Goal: Information Seeking & Learning: Check status

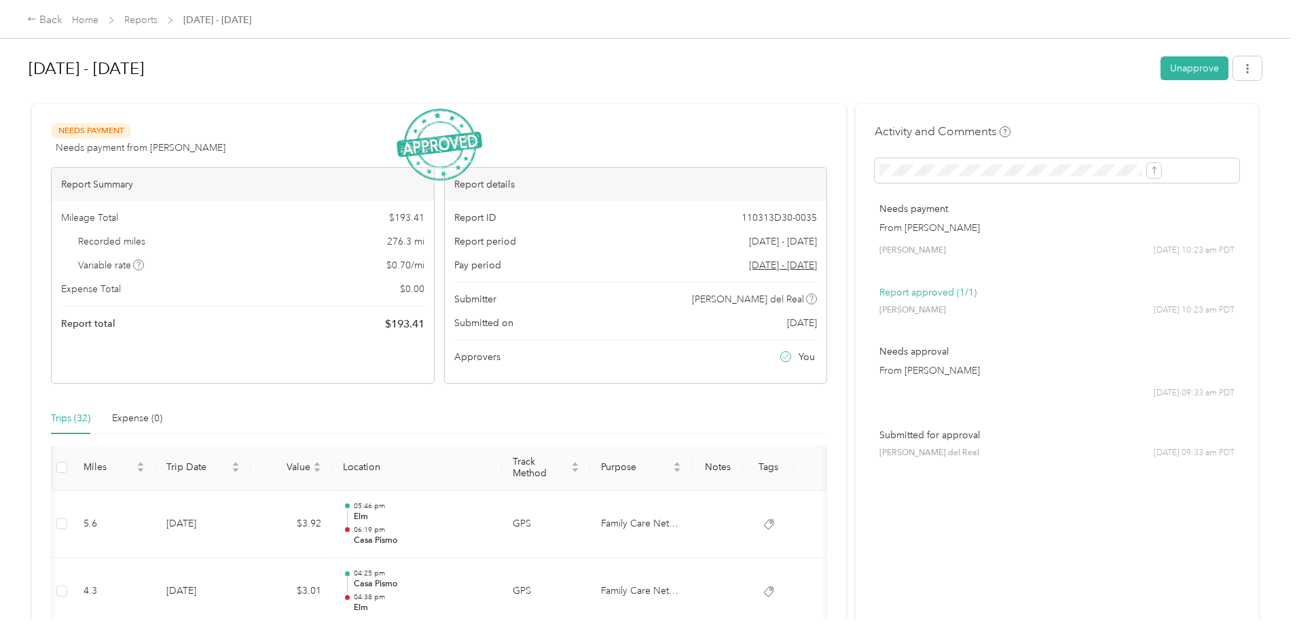
scroll to position [0, 104]
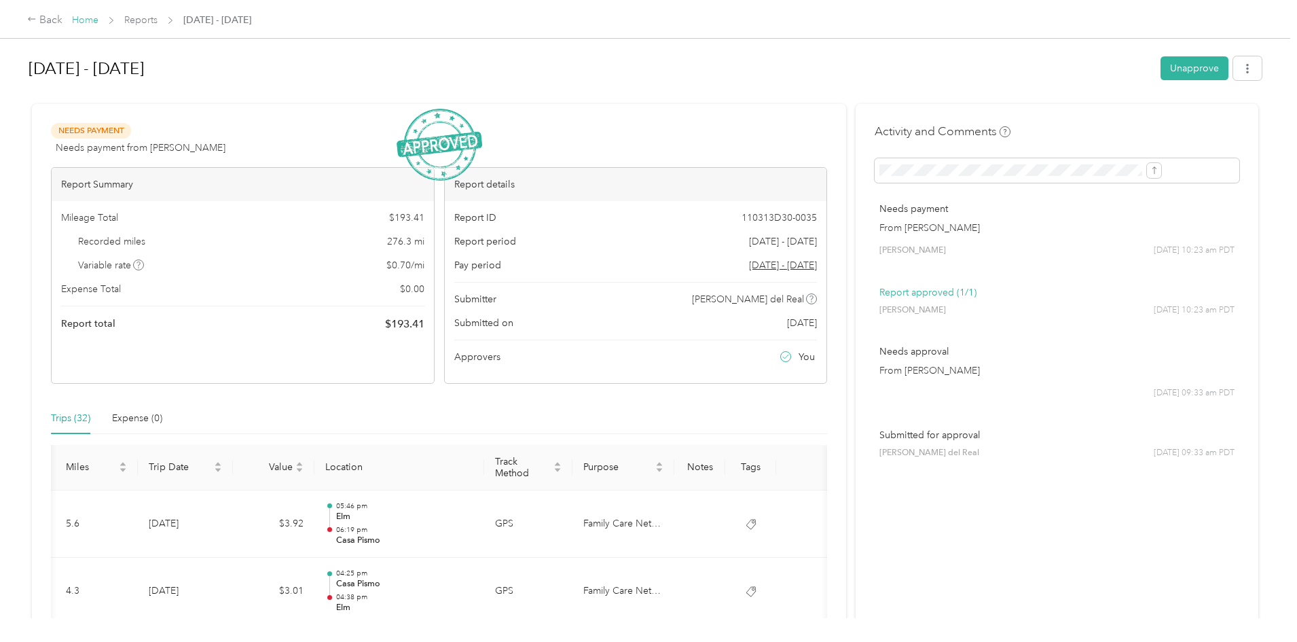
click at [98, 22] on link "Home" at bounding box center [85, 20] width 26 height 12
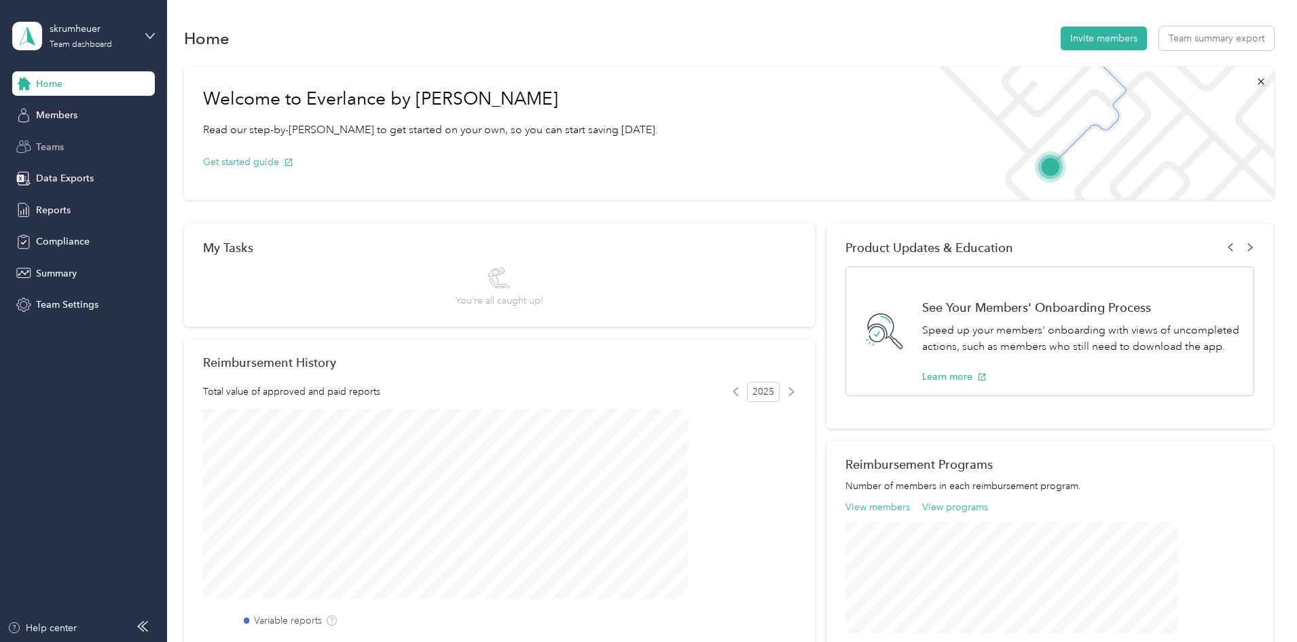
click at [73, 147] on div "Teams" at bounding box center [83, 146] width 143 height 24
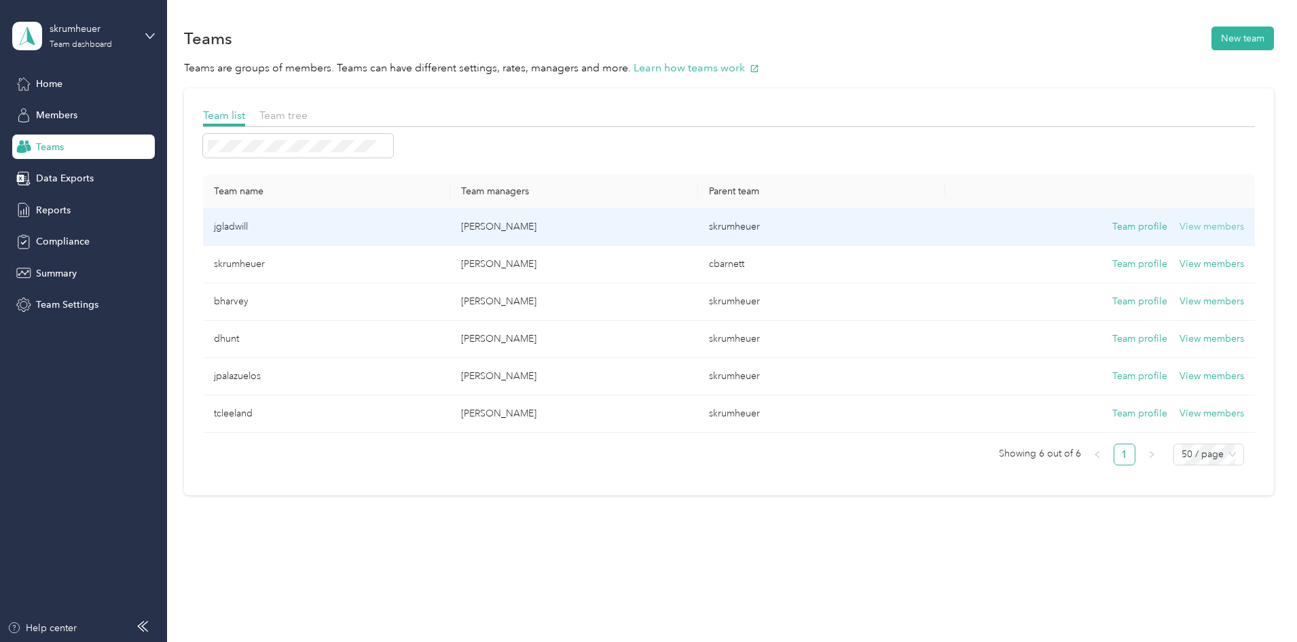
click at [1179, 225] on button "View members" at bounding box center [1211, 226] width 65 height 15
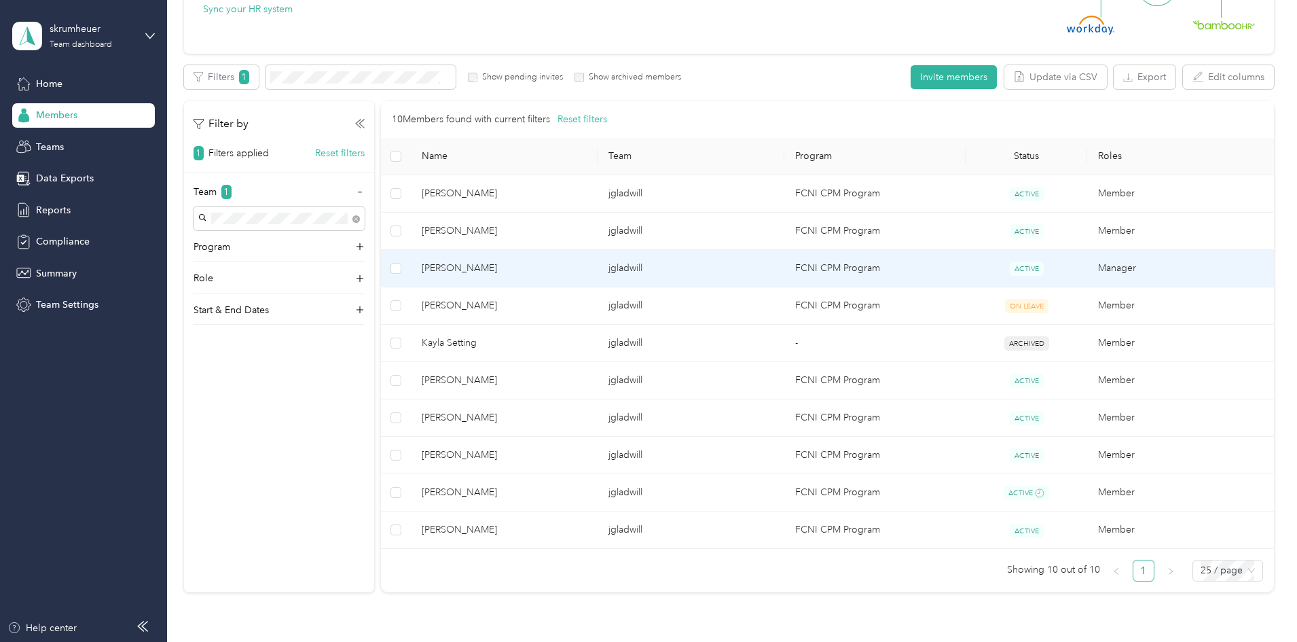
scroll to position [204, 0]
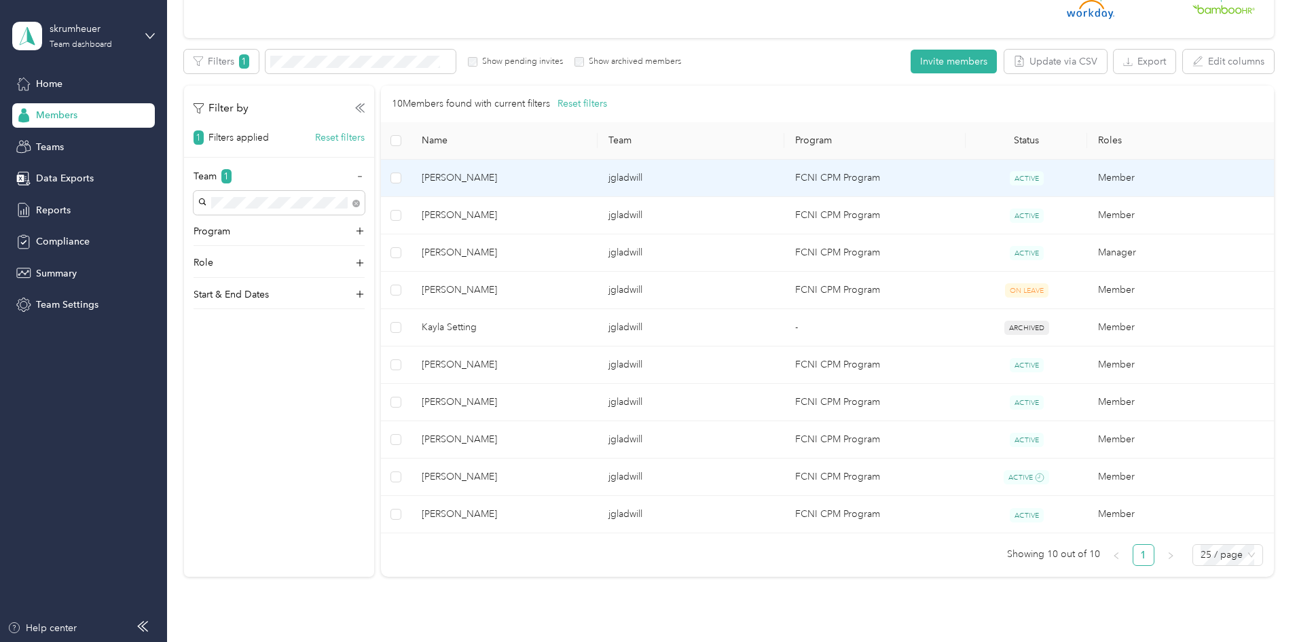
click at [568, 177] on span "[PERSON_NAME]" at bounding box center [504, 177] width 165 height 15
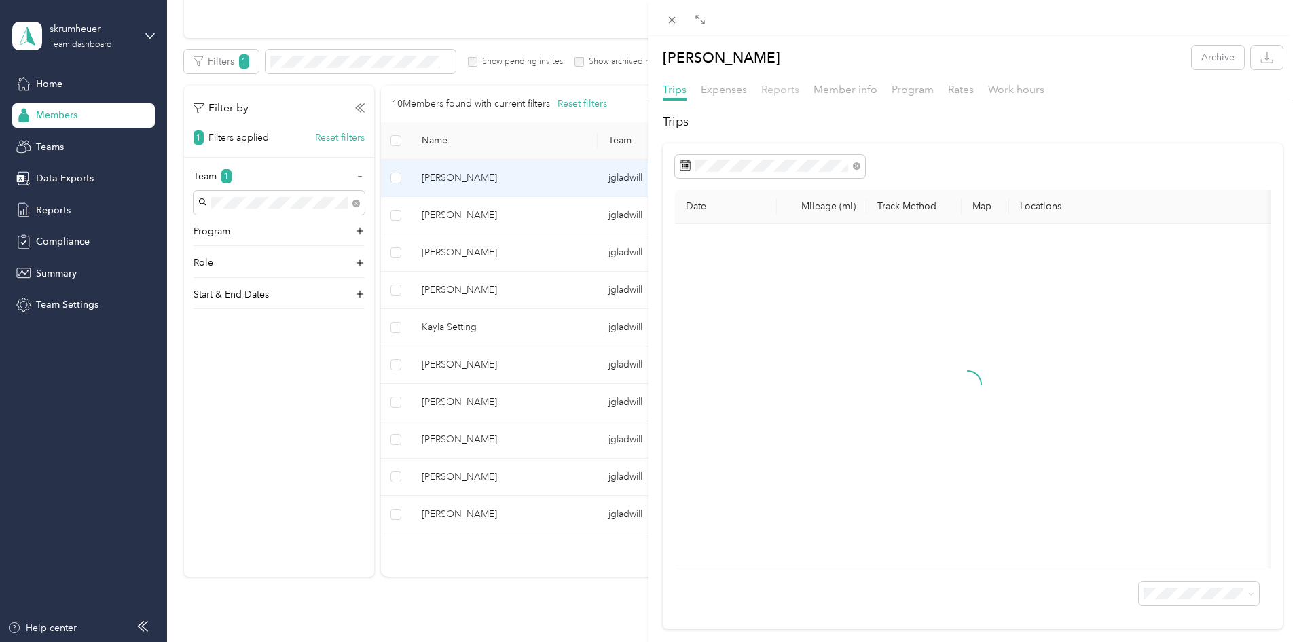
click at [779, 88] on span "Reports" at bounding box center [780, 89] width 38 height 13
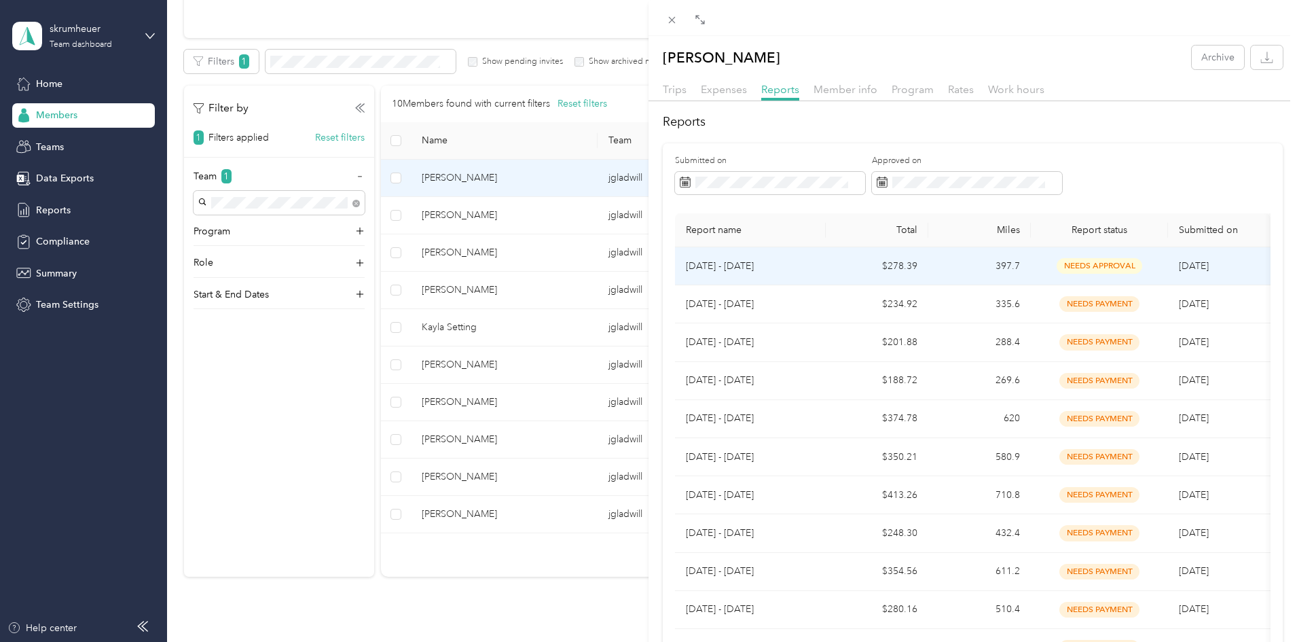
click at [807, 265] on p "[DATE] - [DATE]" at bounding box center [750, 266] width 129 height 15
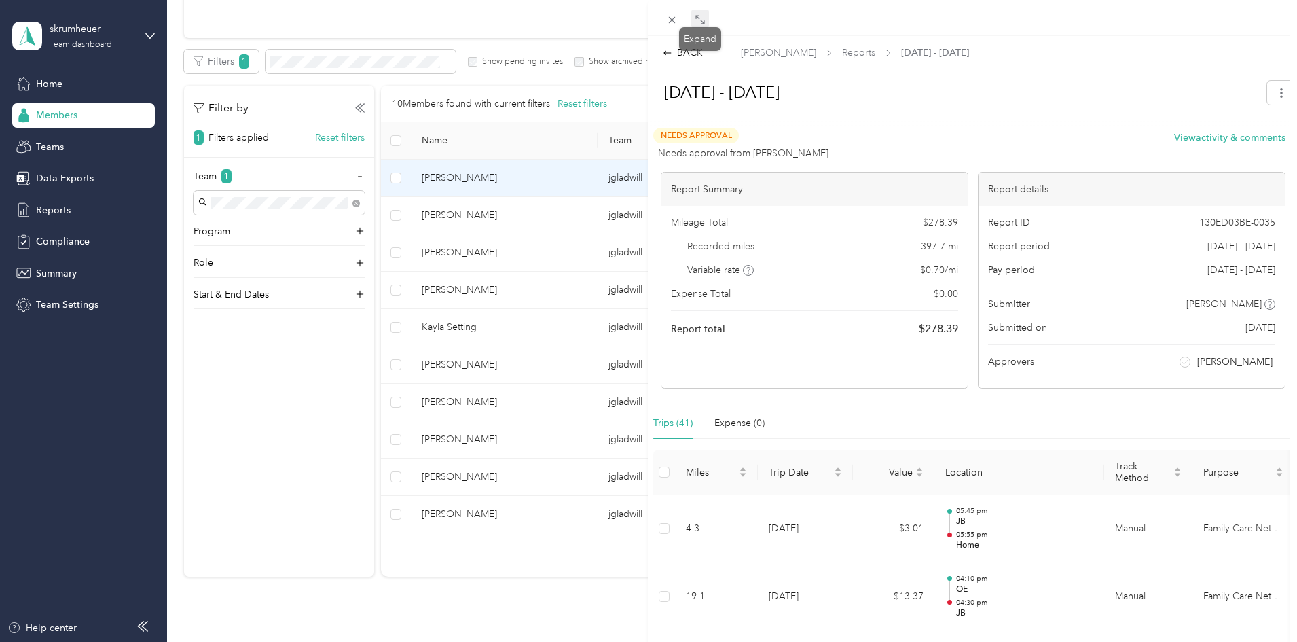
click at [699, 14] on span at bounding box center [700, 19] width 18 height 19
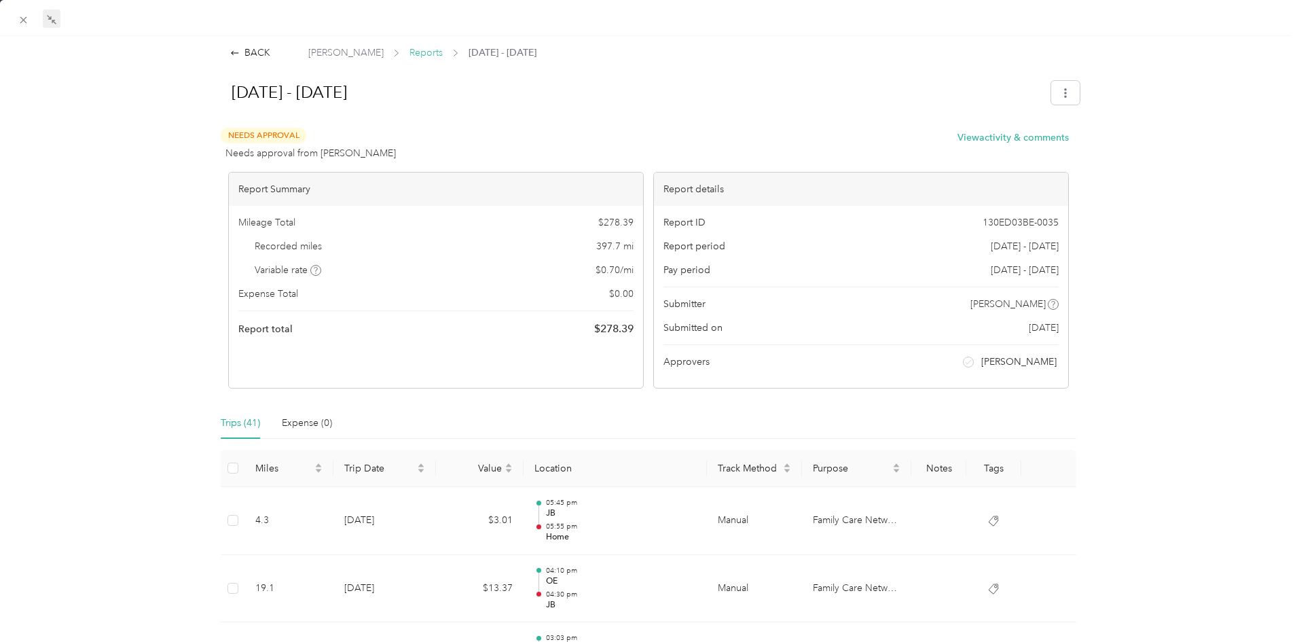
click at [420, 52] on span "Reports" at bounding box center [425, 52] width 33 height 14
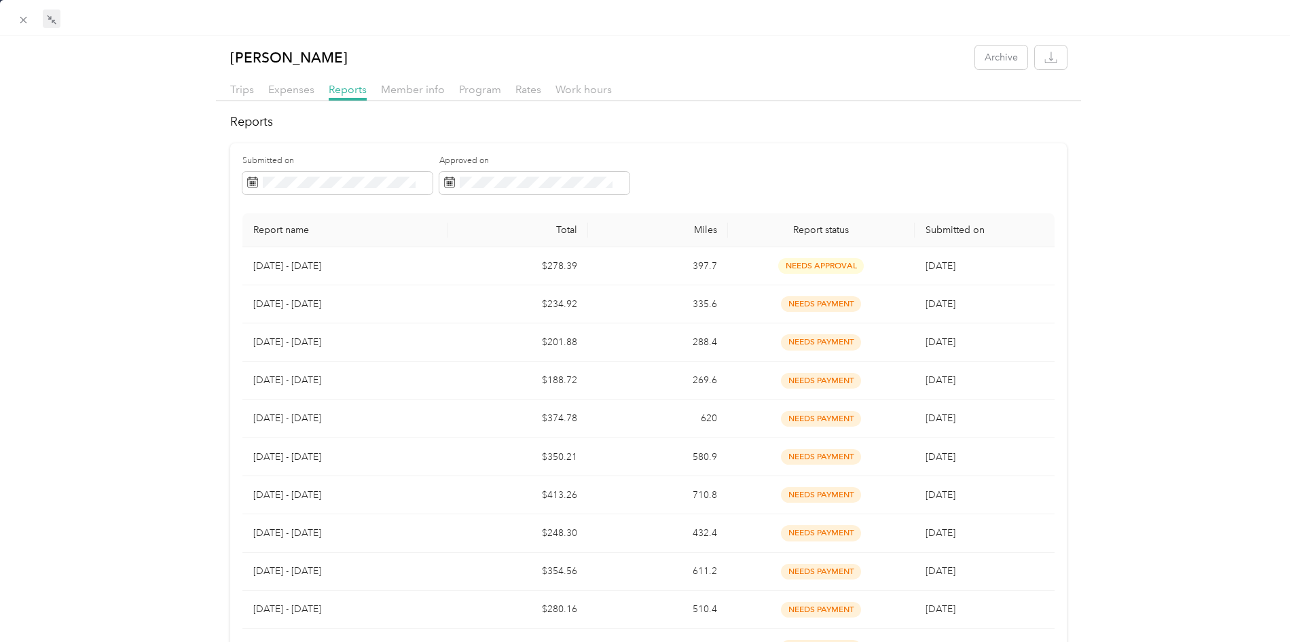
click at [223, 88] on div "Trips Expenses Reports Member info Program Rates Work hours" at bounding box center [648, 91] width 864 height 20
click at [236, 88] on span "Trips" at bounding box center [242, 89] width 24 height 13
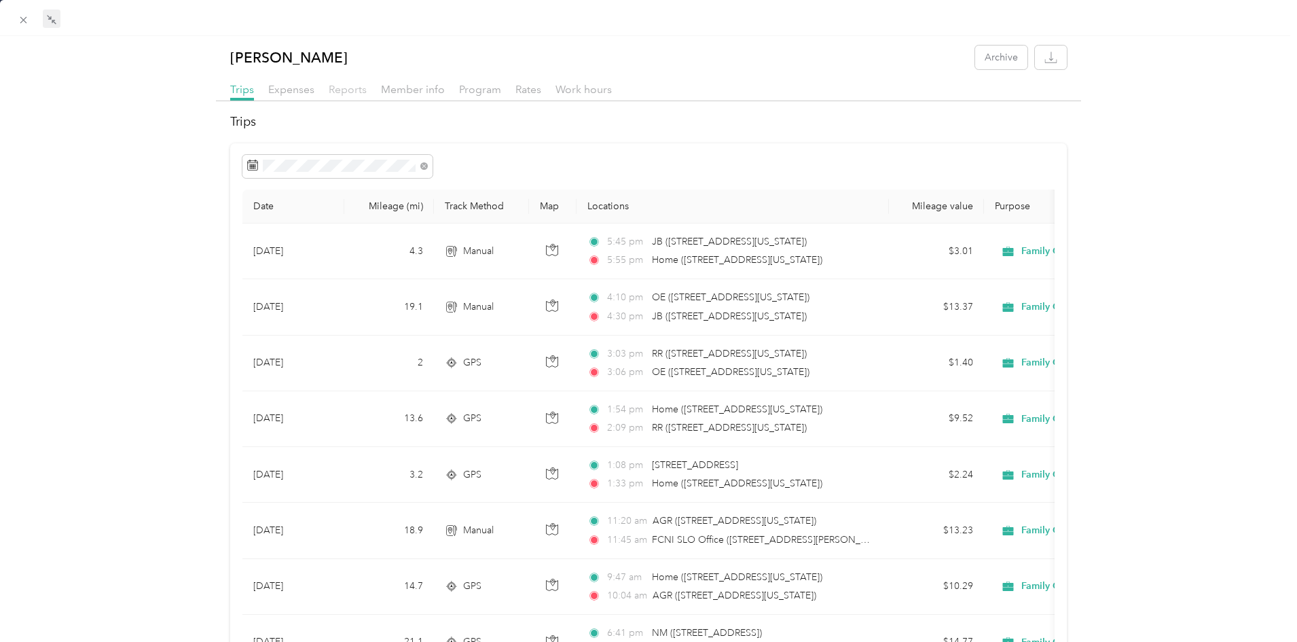
click at [352, 94] on span "Reports" at bounding box center [348, 89] width 38 height 13
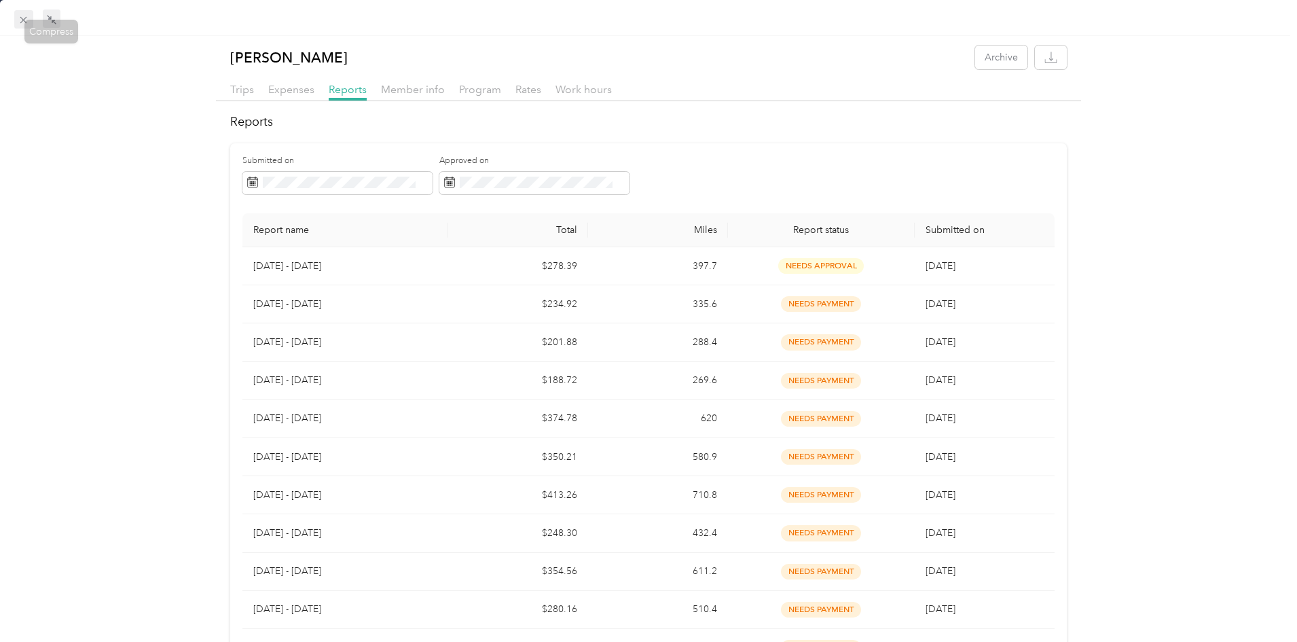
click at [23, 22] on icon at bounding box center [24, 20] width 12 height 12
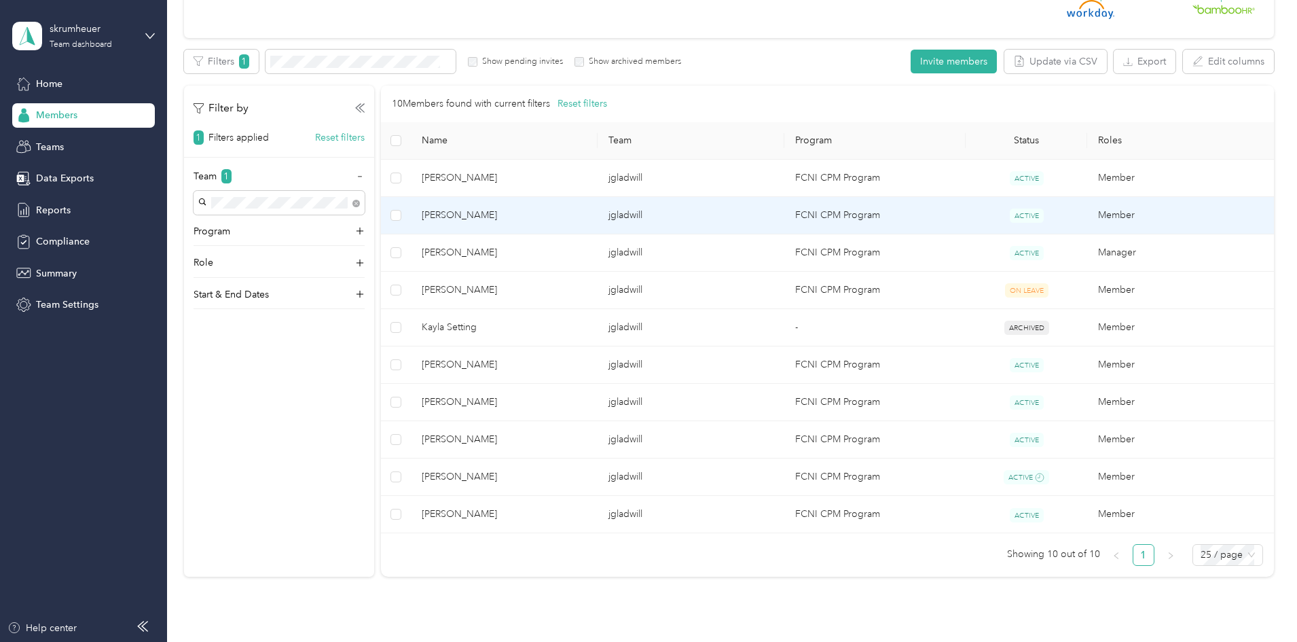
click at [856, 216] on td "FCNI CPM Program" at bounding box center [875, 215] width 182 height 37
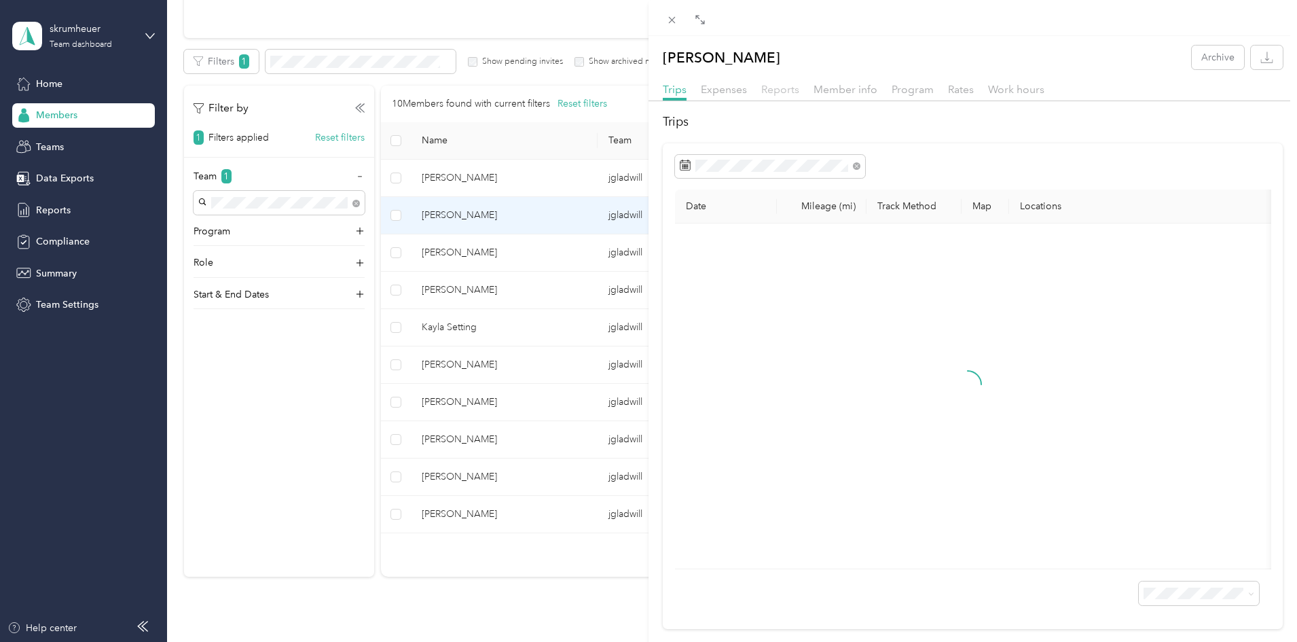
click at [773, 90] on span "Reports" at bounding box center [780, 89] width 38 height 13
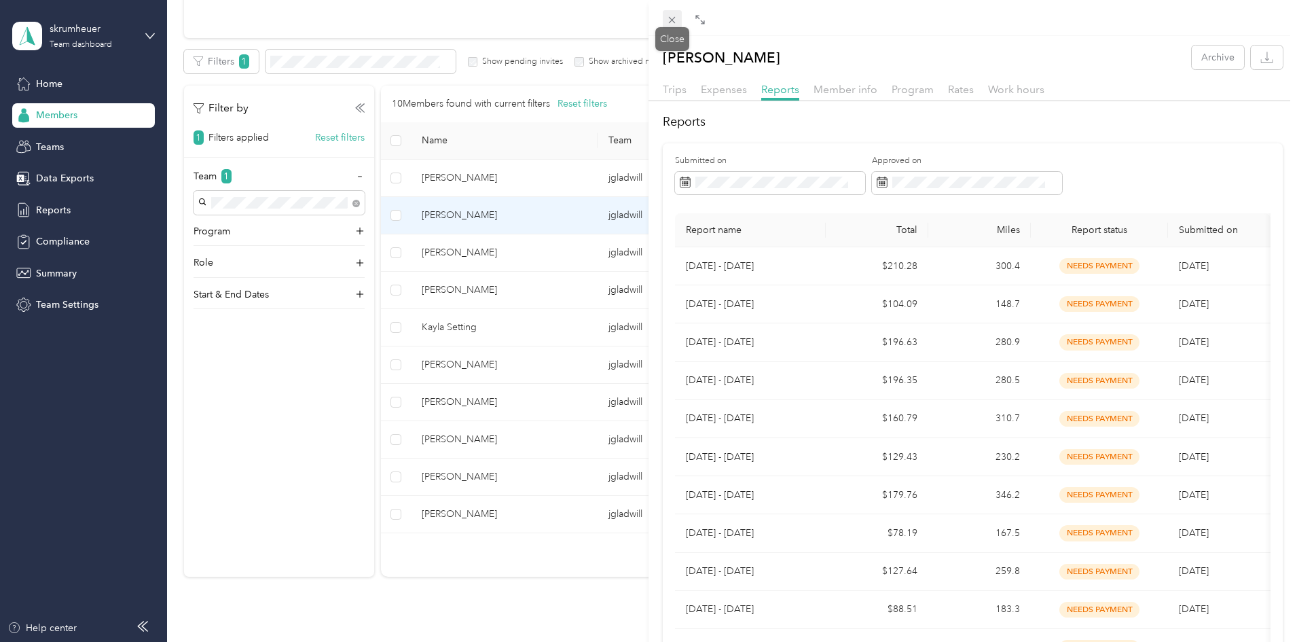
click at [667, 21] on icon at bounding box center [672, 20] width 12 height 12
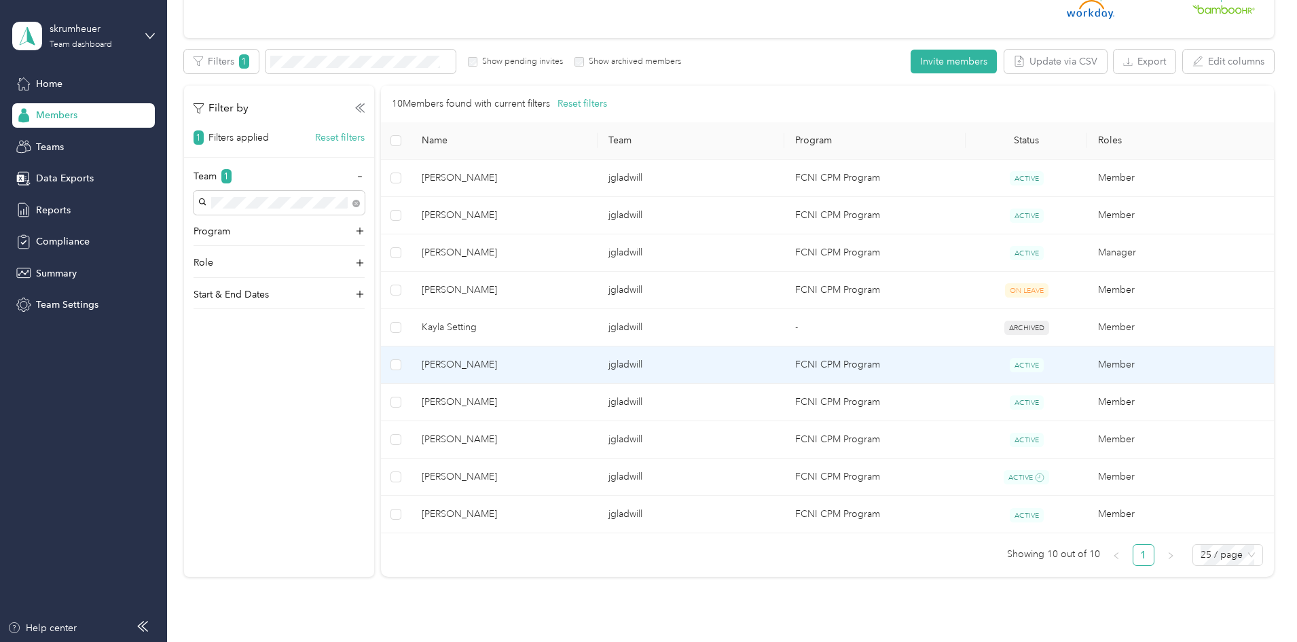
click at [559, 371] on span "[PERSON_NAME]" at bounding box center [504, 364] width 165 height 15
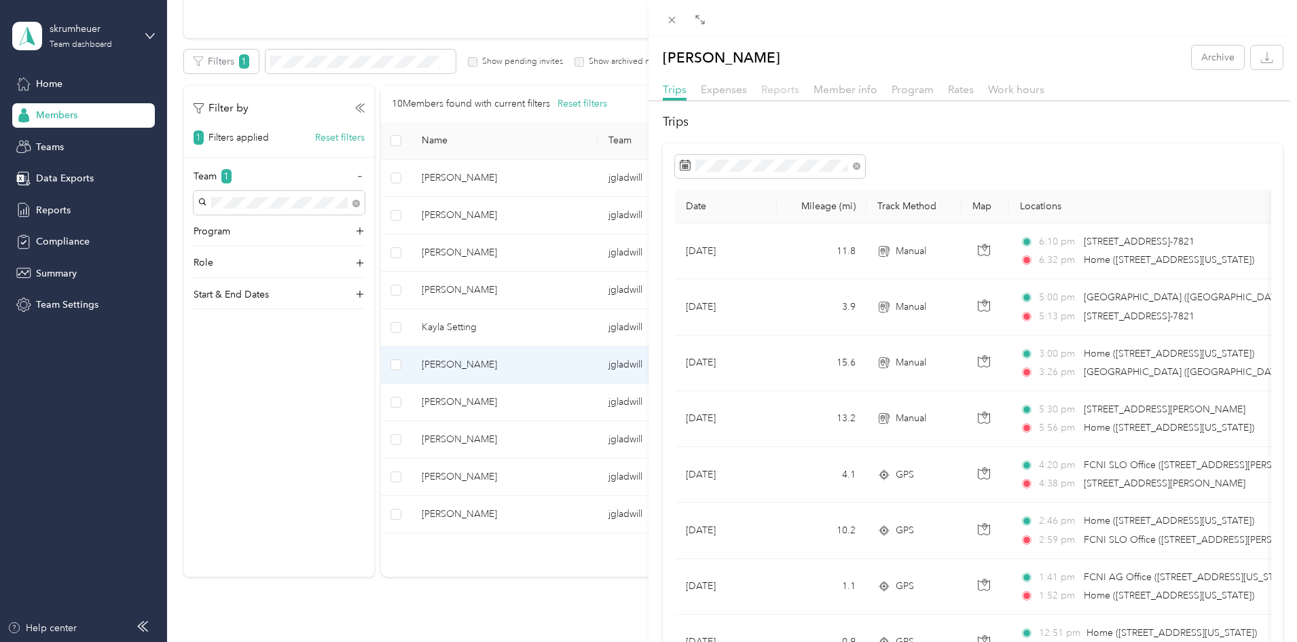
click at [775, 91] on span "Reports" at bounding box center [780, 89] width 38 height 13
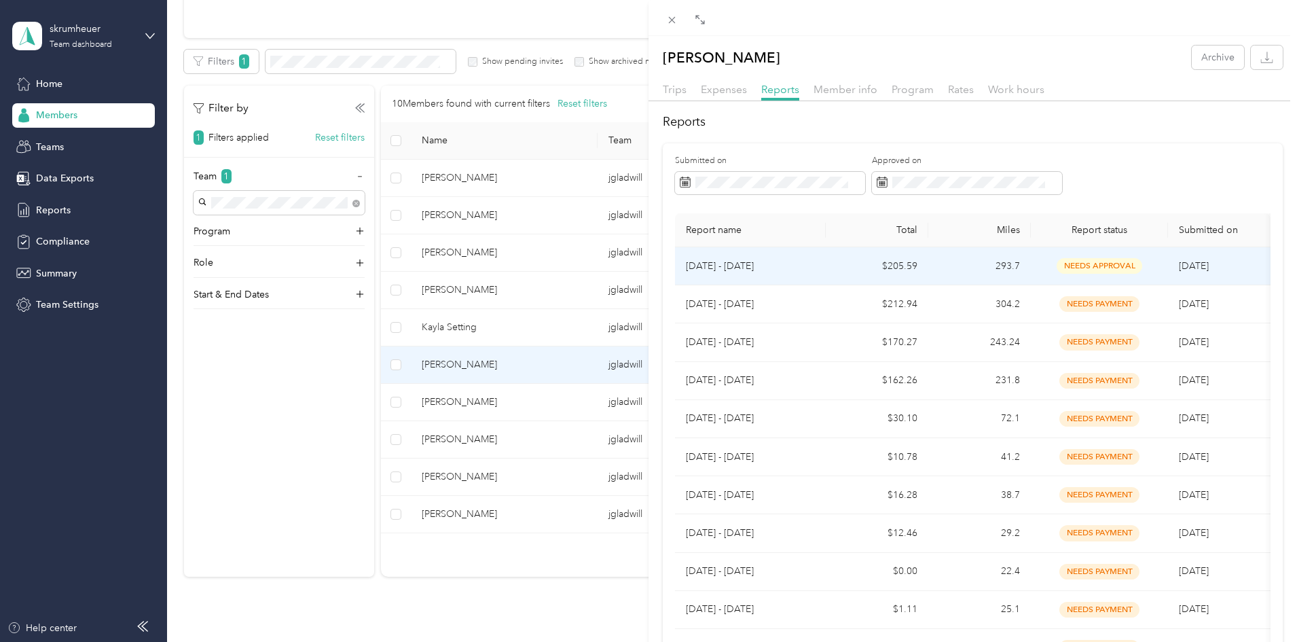
click at [779, 268] on p "[DATE] - [DATE]" at bounding box center [750, 266] width 129 height 15
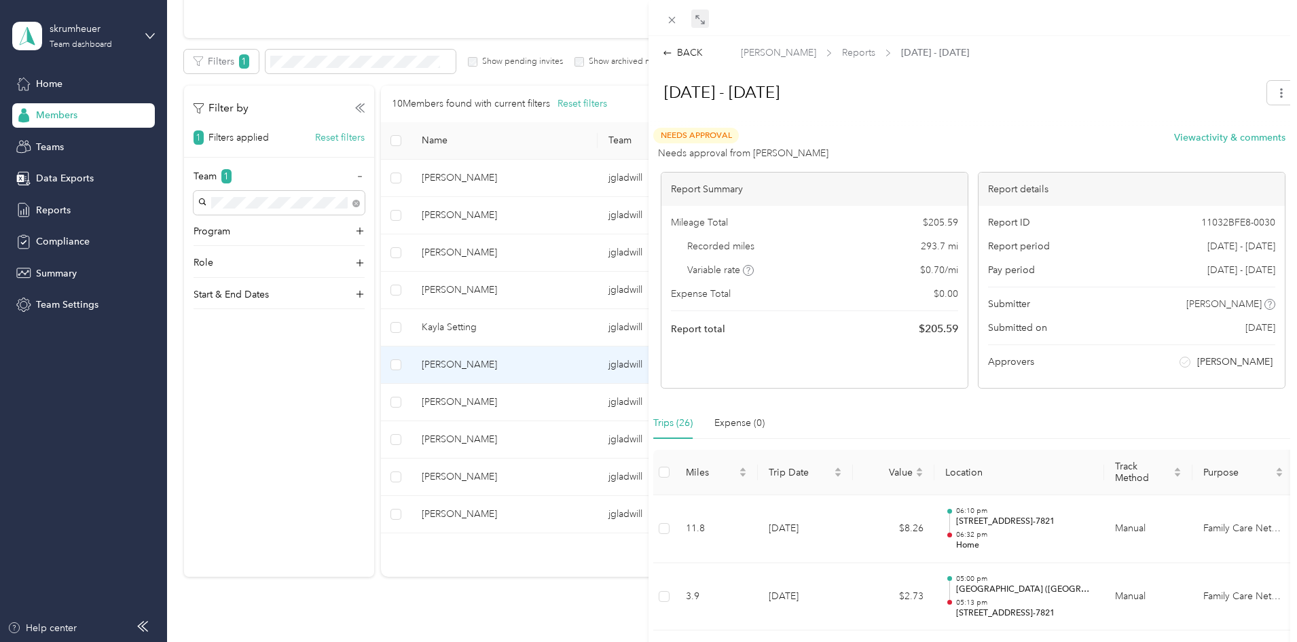
click at [703, 22] on icon at bounding box center [702, 22] width 4 height 4
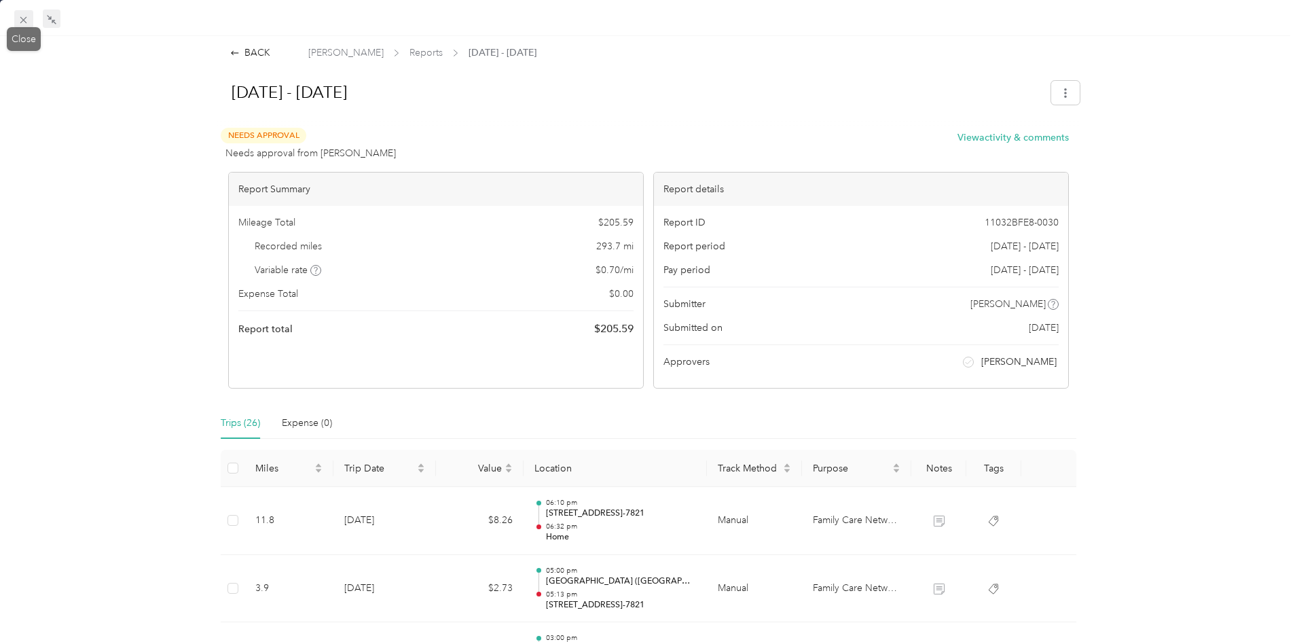
click at [20, 20] on icon at bounding box center [24, 20] width 12 height 12
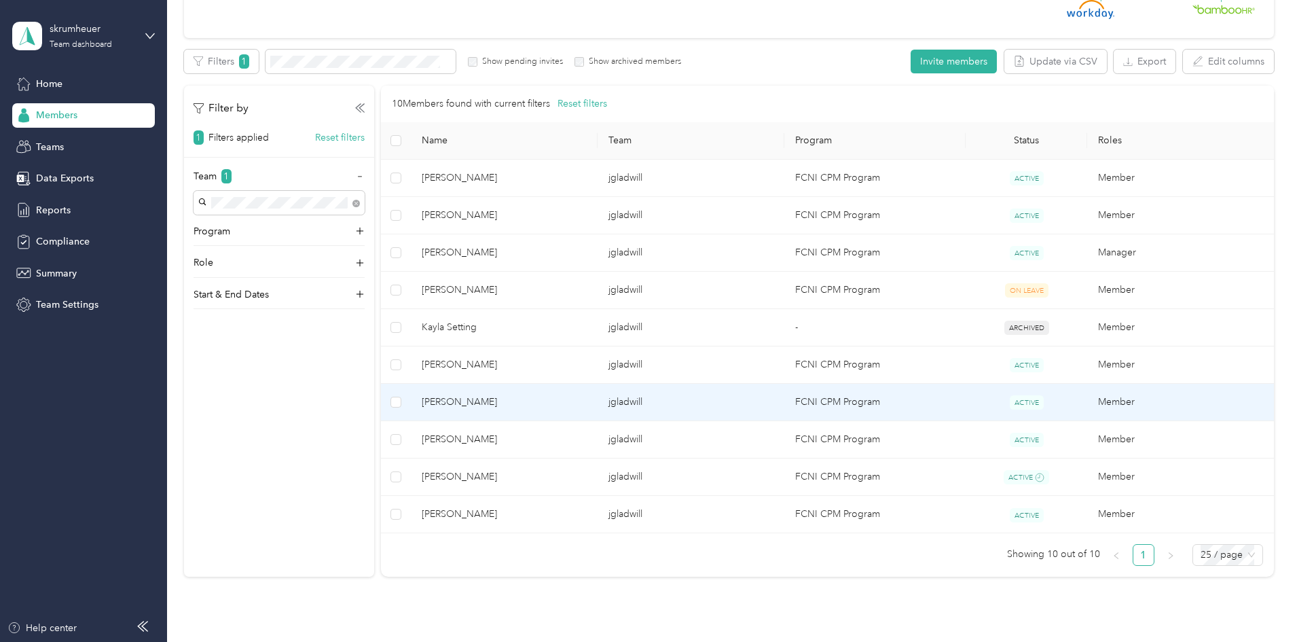
click at [727, 401] on td "jgladwill" at bounding box center [691, 402] width 187 height 37
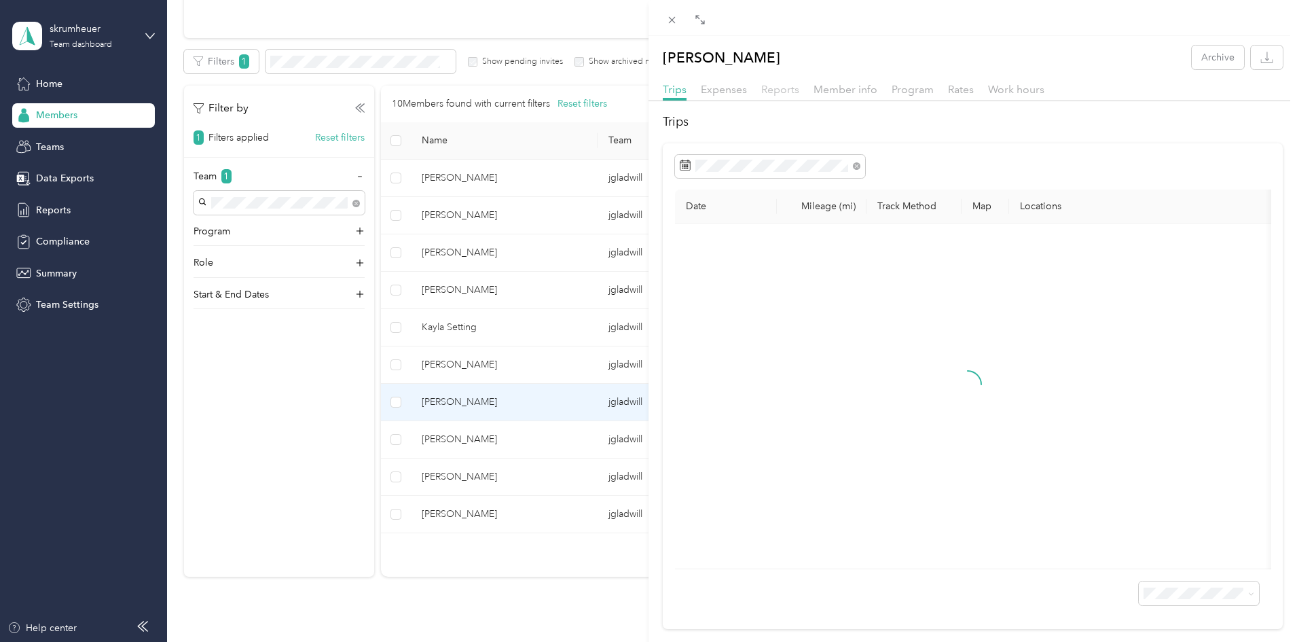
click at [791, 86] on span "Reports" at bounding box center [780, 89] width 38 height 13
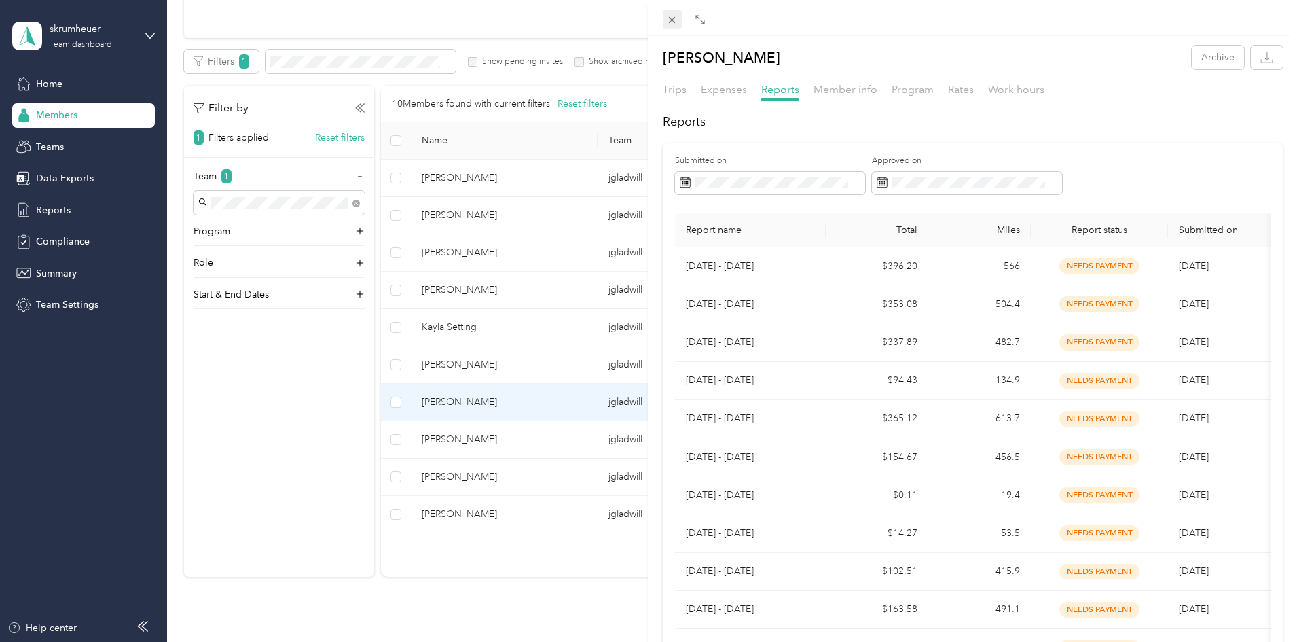
click at [674, 19] on icon at bounding box center [672, 20] width 12 height 12
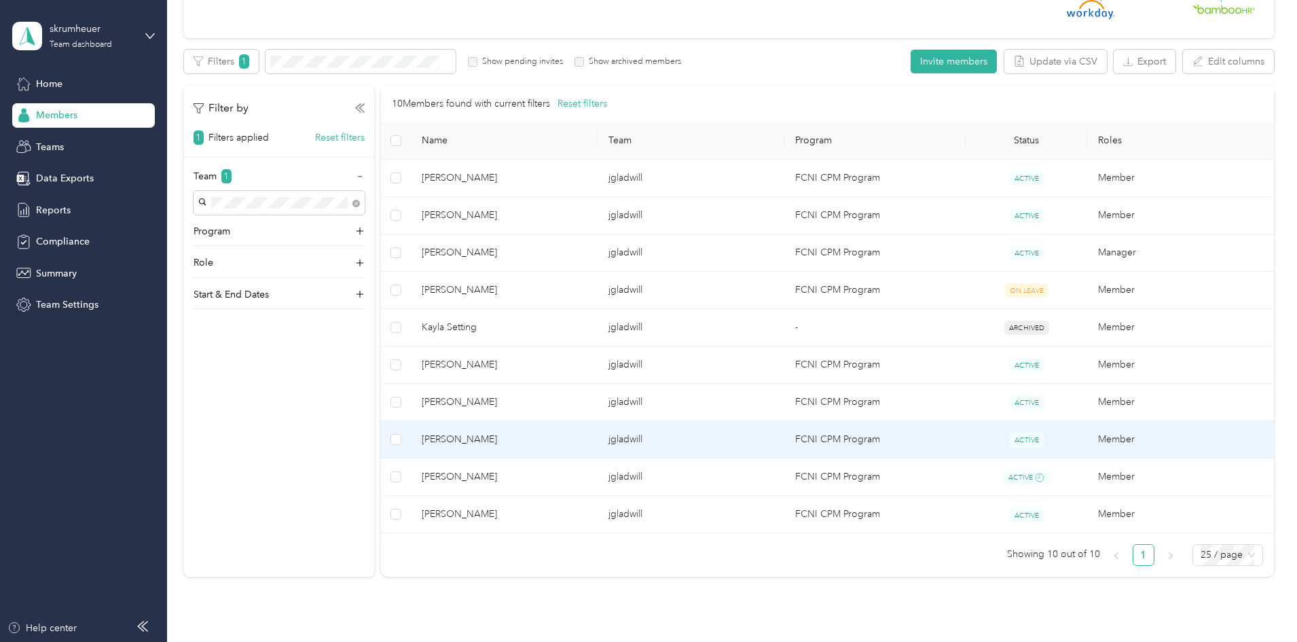
click at [568, 439] on span "[PERSON_NAME]" at bounding box center [504, 439] width 165 height 15
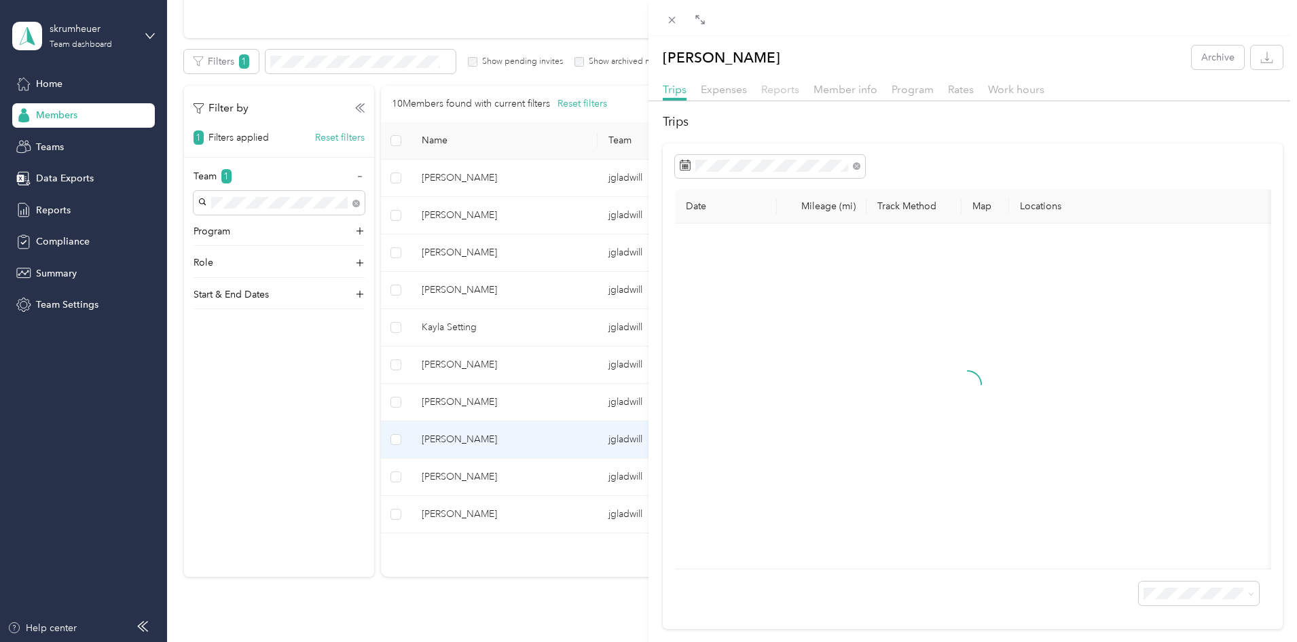
click at [783, 85] on span "Reports" at bounding box center [780, 89] width 38 height 13
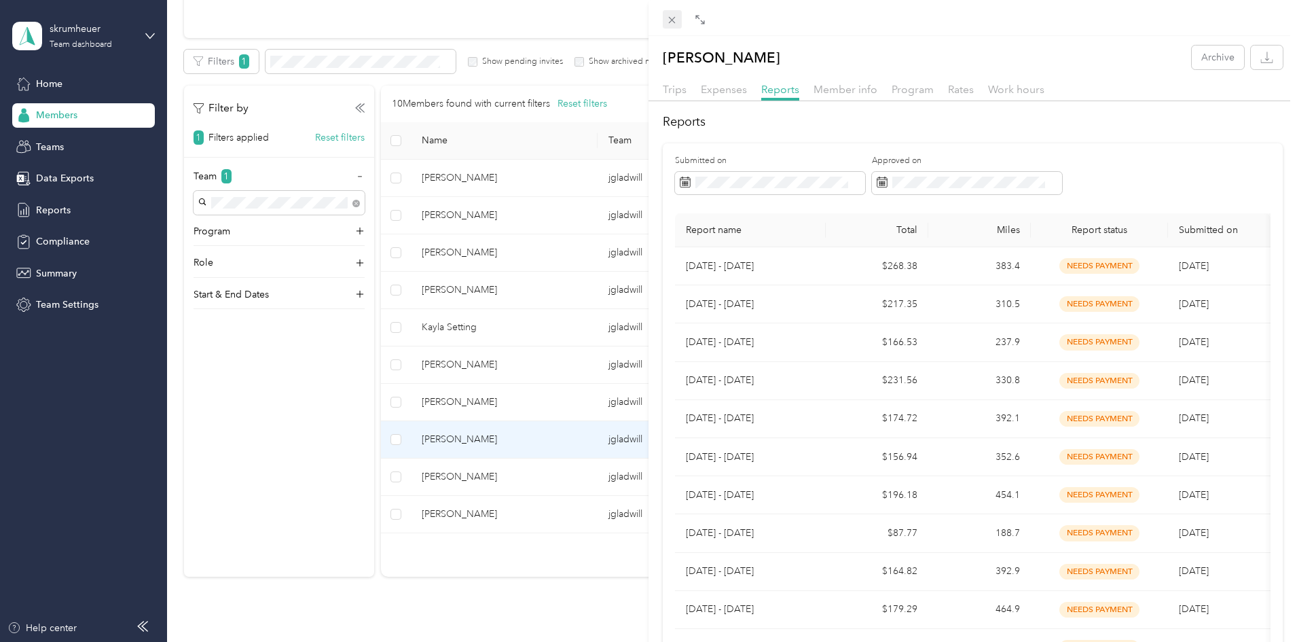
click at [665, 16] on span at bounding box center [672, 19] width 19 height 19
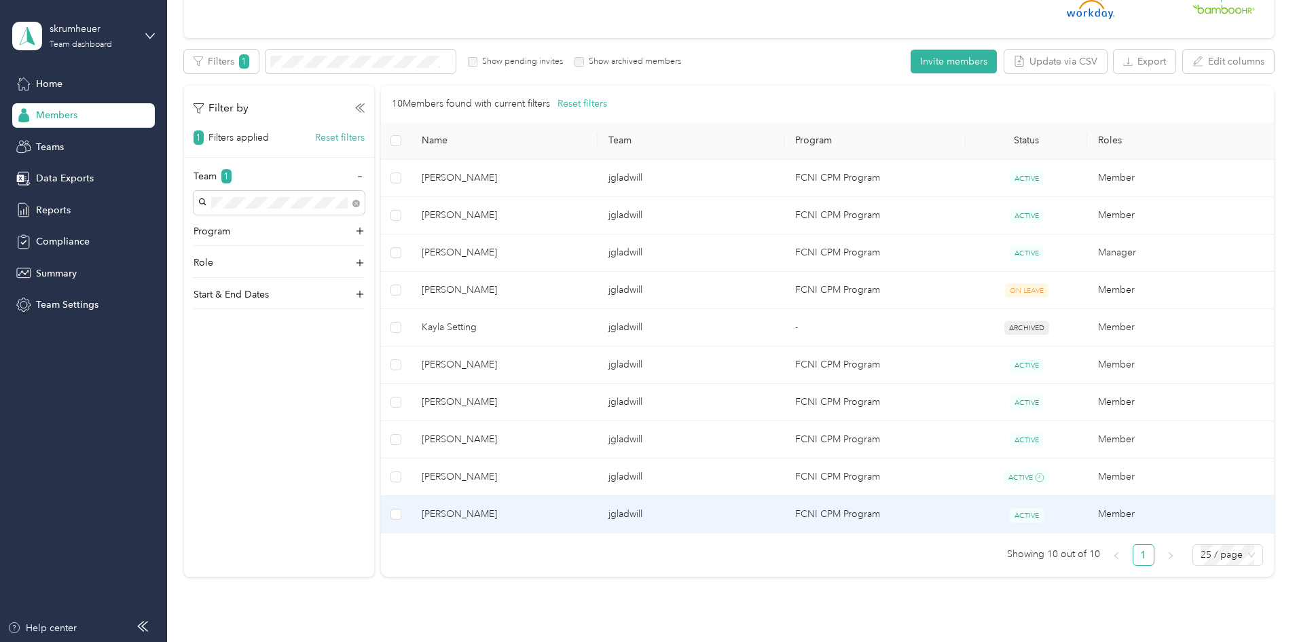
click at [569, 506] on td "[PERSON_NAME]" at bounding box center [504, 514] width 187 height 37
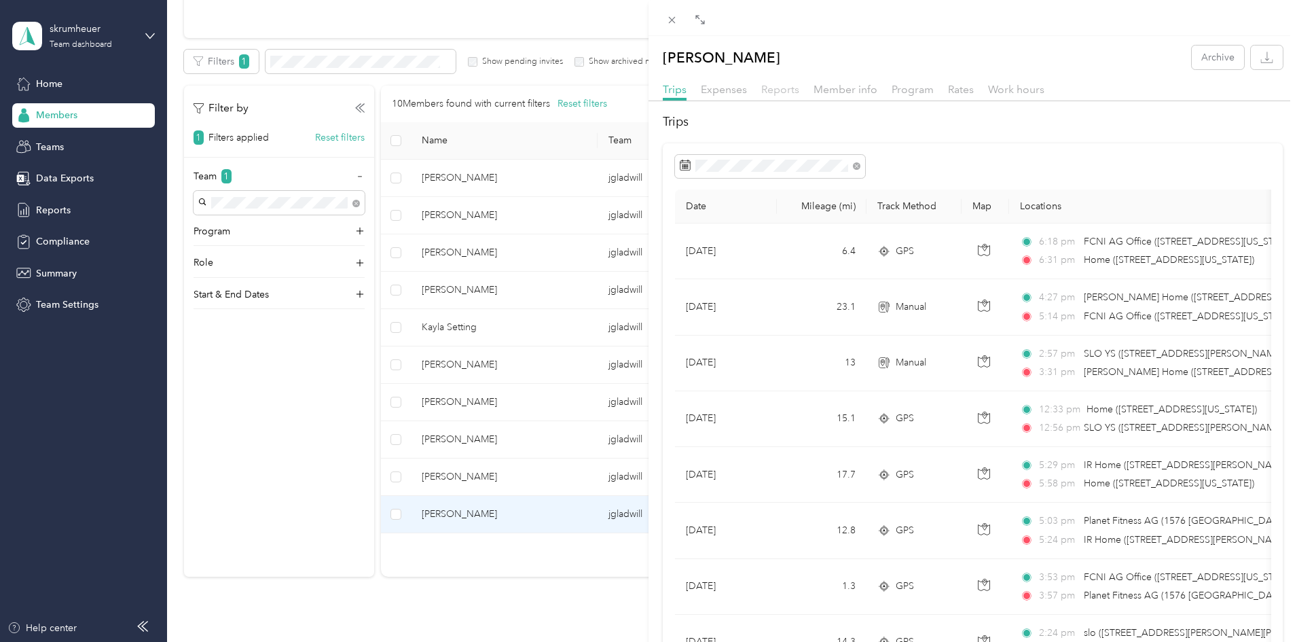
click at [773, 90] on span "Reports" at bounding box center [780, 89] width 38 height 13
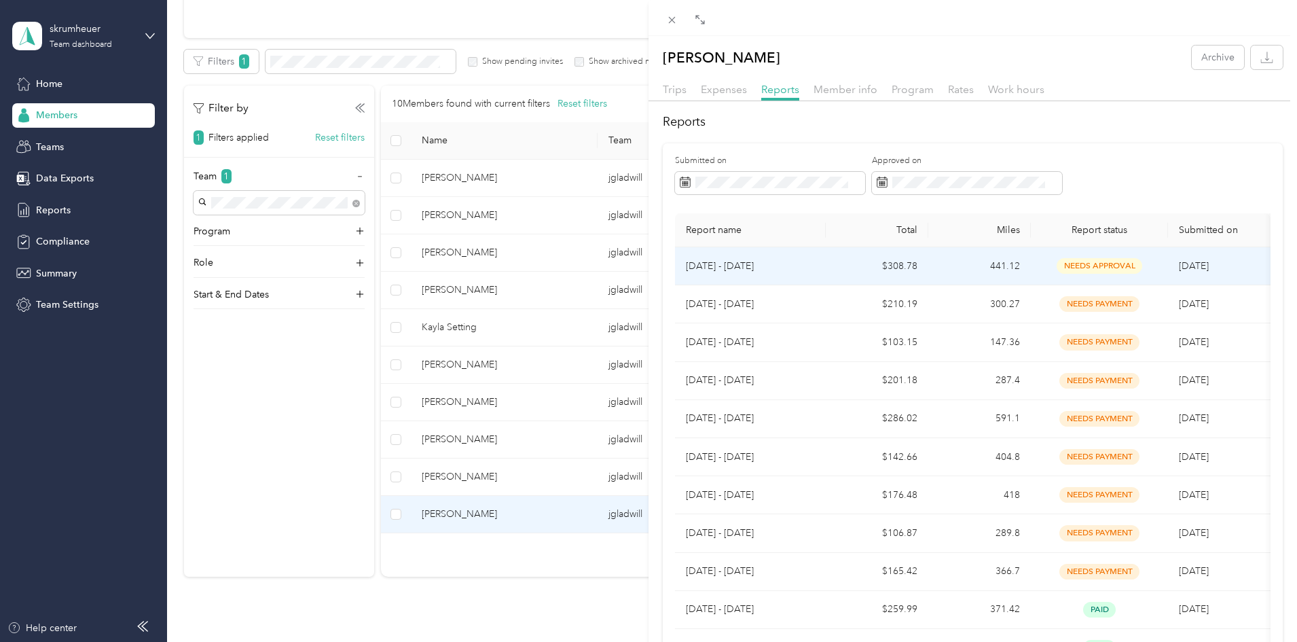
click at [790, 261] on p "[DATE] - [DATE]" at bounding box center [750, 266] width 129 height 15
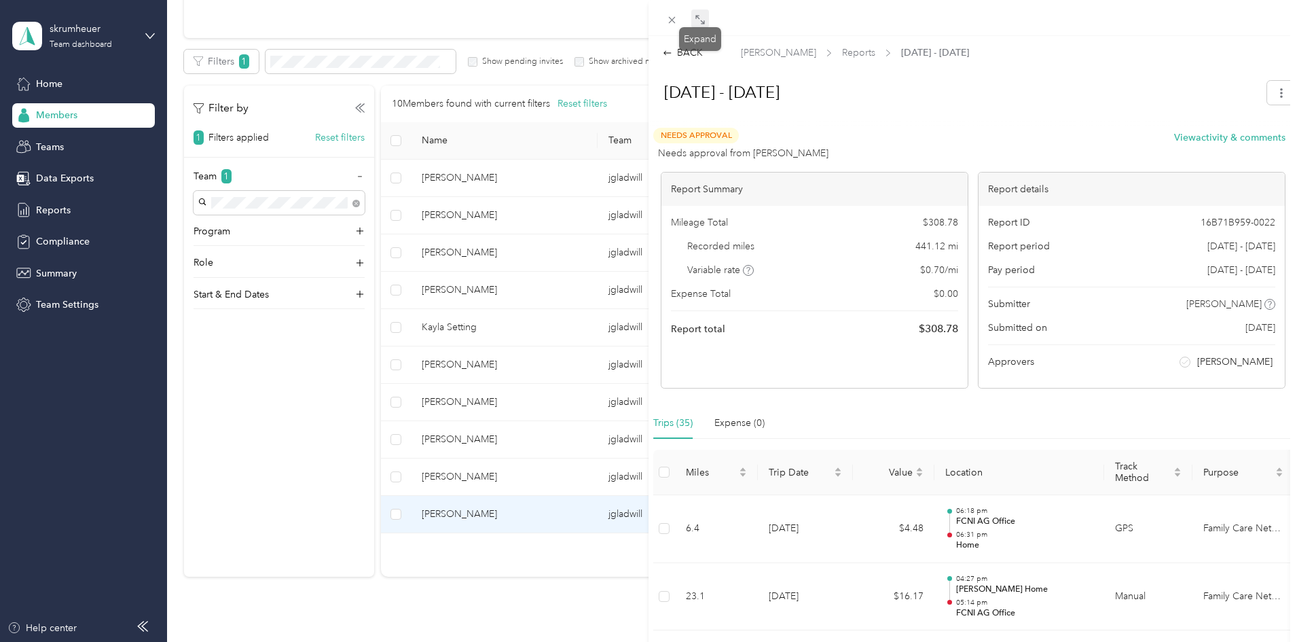
click at [699, 19] on icon at bounding box center [697, 17] width 4 height 4
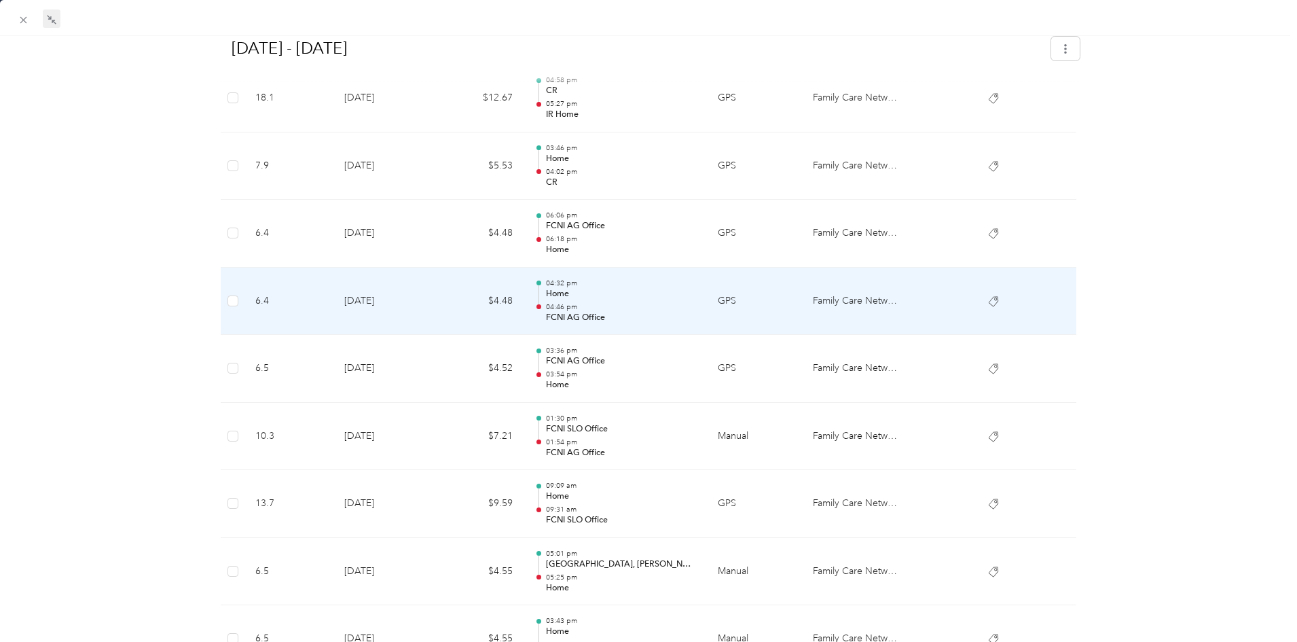
scroll to position [2124, 0]
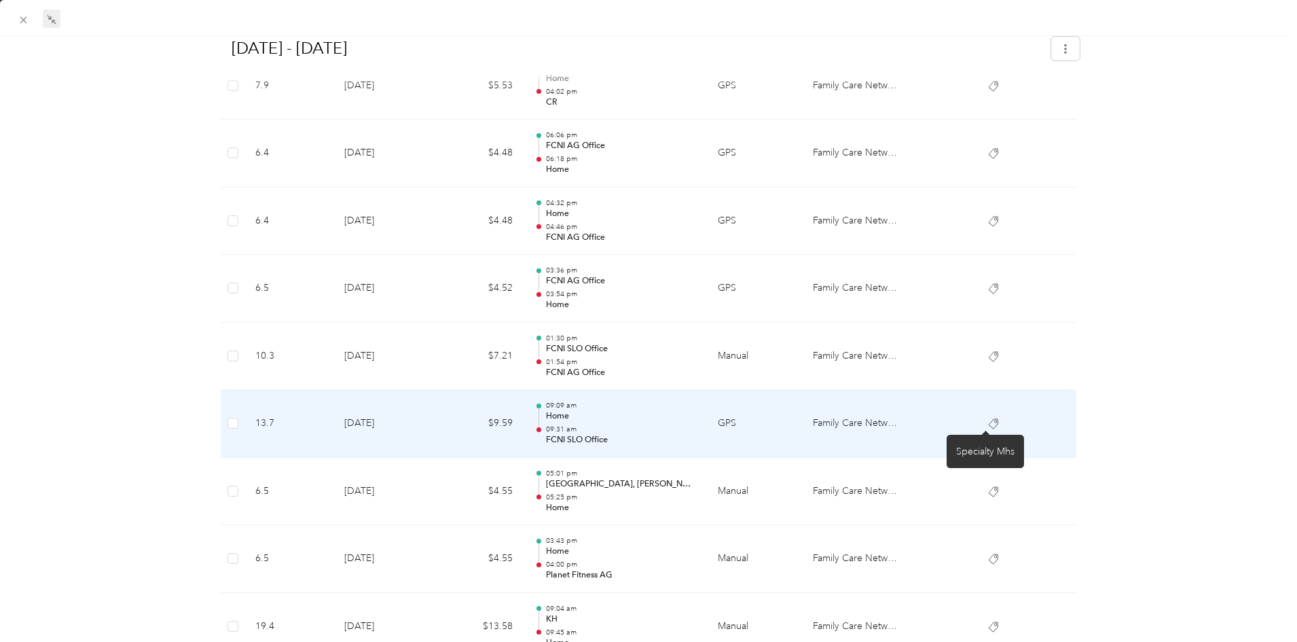
click at [989, 422] on icon at bounding box center [994, 424] width 10 height 10
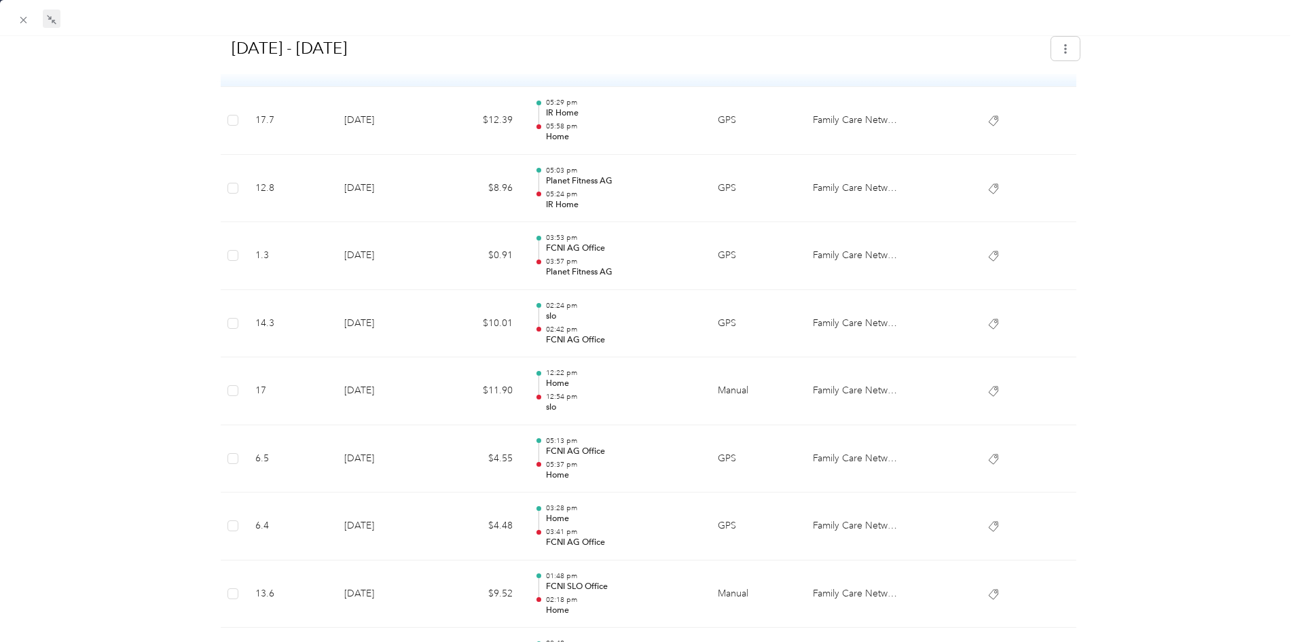
scroll to position [562, 0]
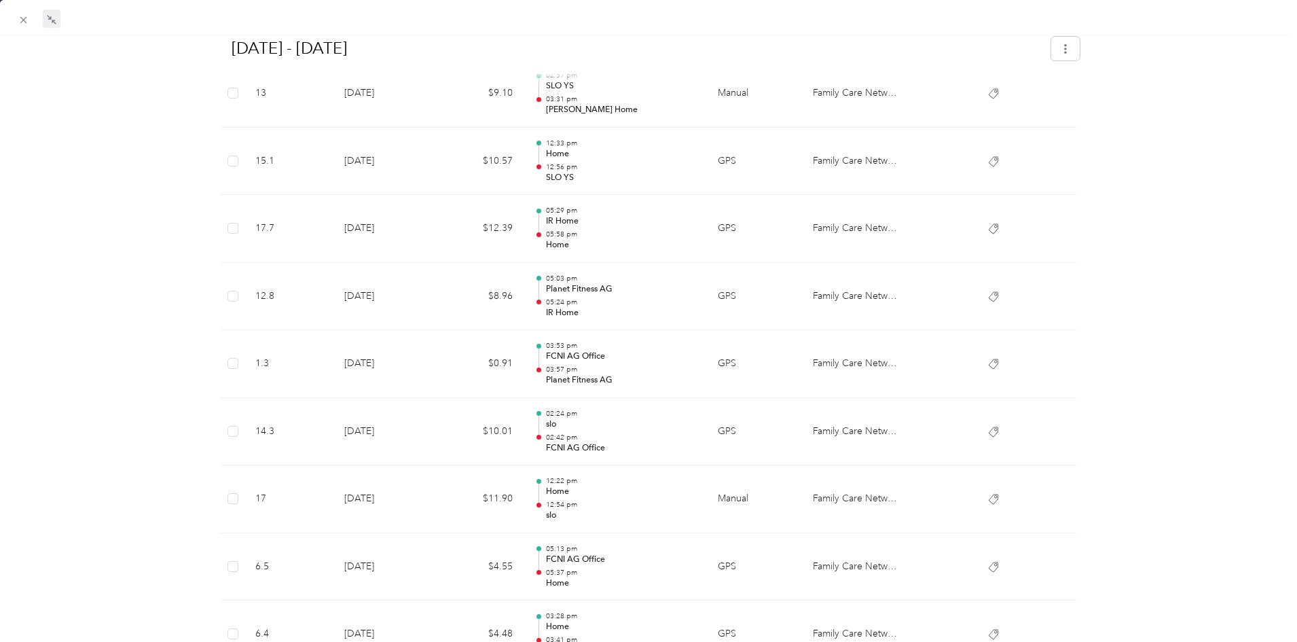
drag, startPoint x: 22, startPoint y: 18, endPoint x: 26, endPoint y: 24, distance: 7.0
click at [22, 18] on icon at bounding box center [24, 20] width 12 height 12
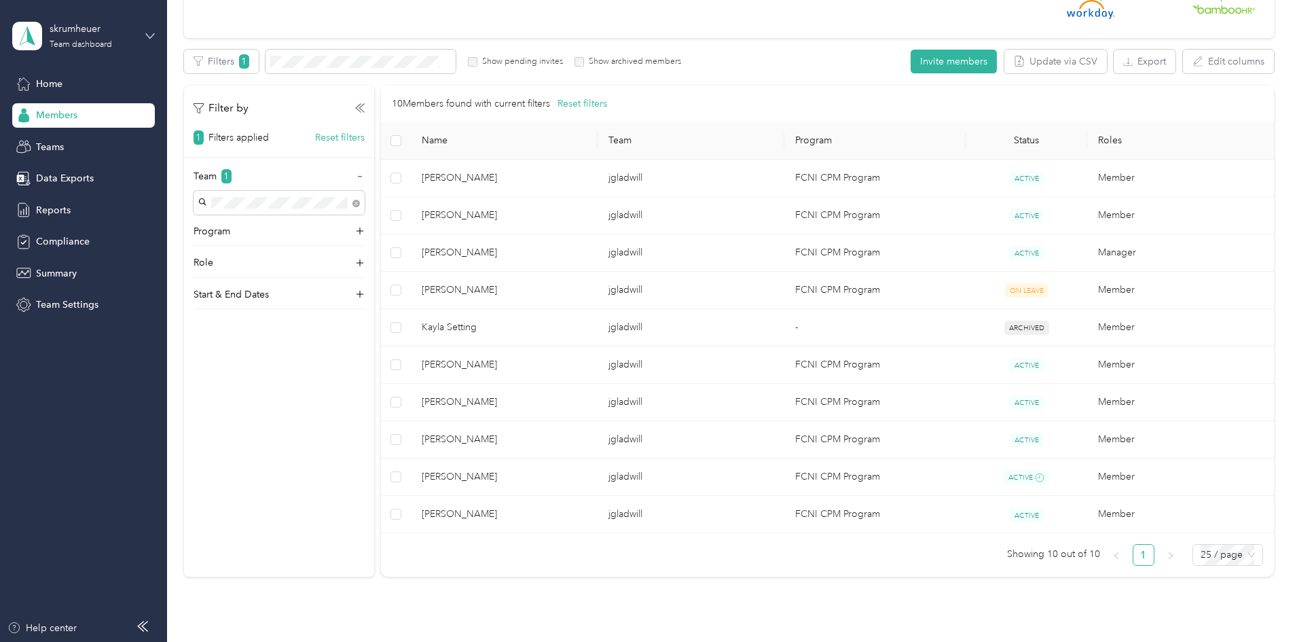
click at [147, 32] on icon at bounding box center [150, 36] width 10 height 10
click at [68, 141] on div "Personal dashboard" at bounding box center [67, 142] width 86 height 14
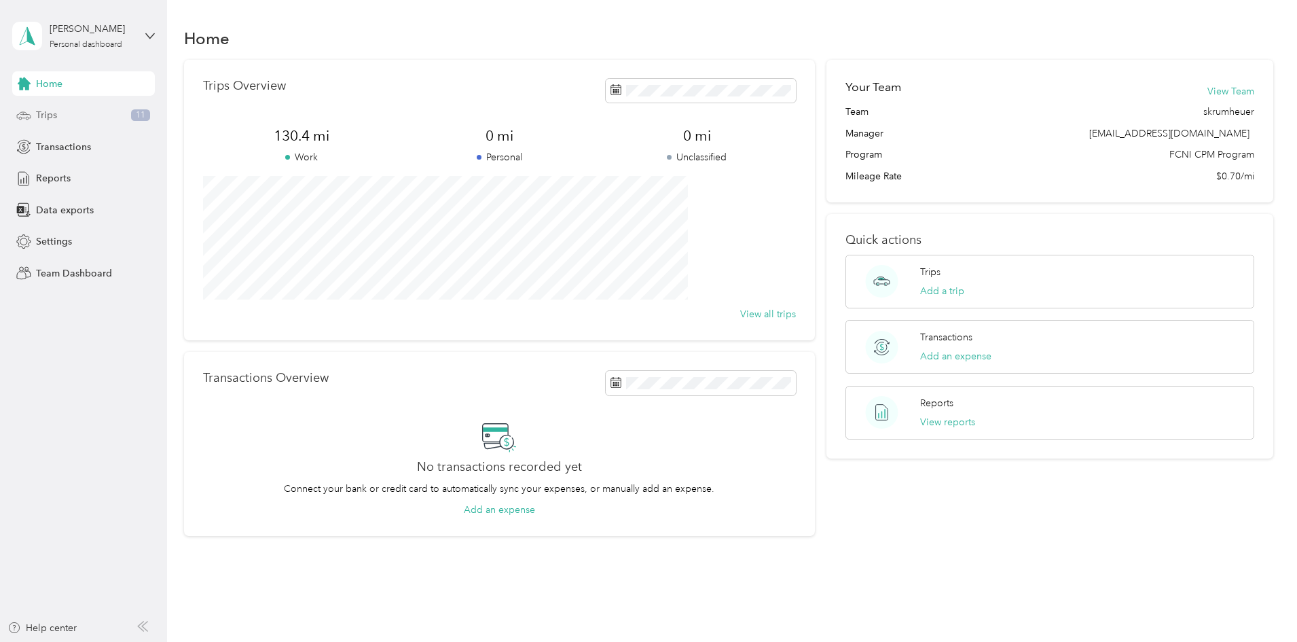
click at [50, 110] on span "Trips" at bounding box center [46, 115] width 21 height 14
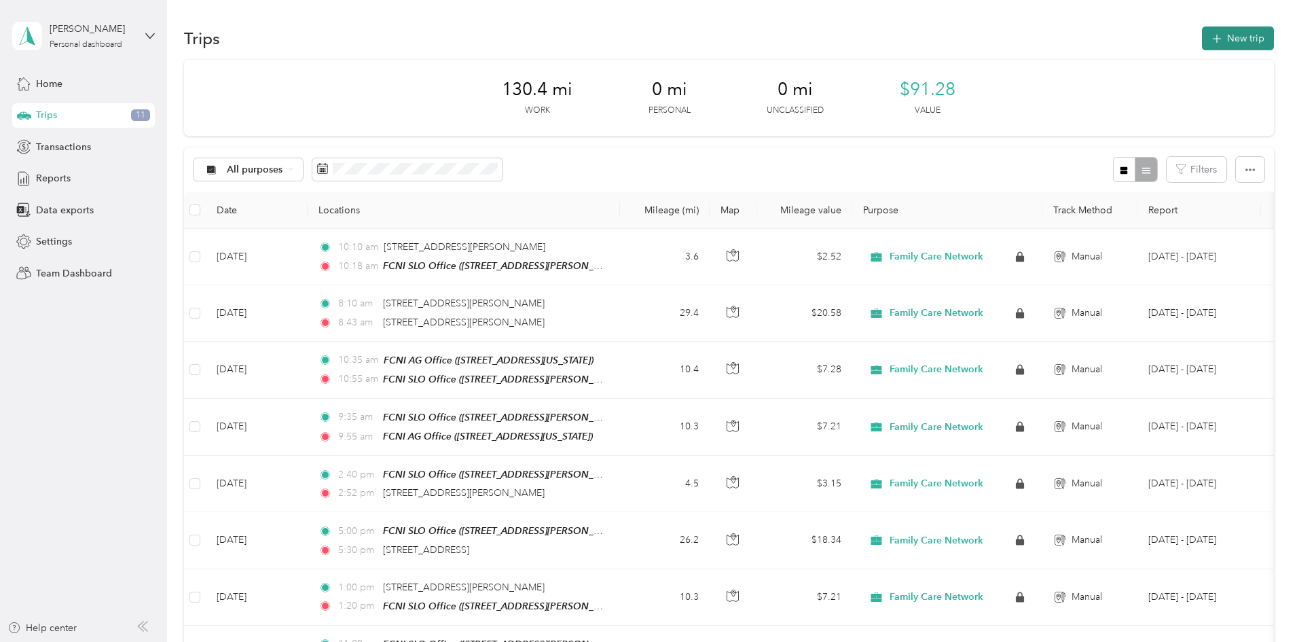
click at [1209, 41] on icon "button" at bounding box center [1217, 39] width 16 height 16
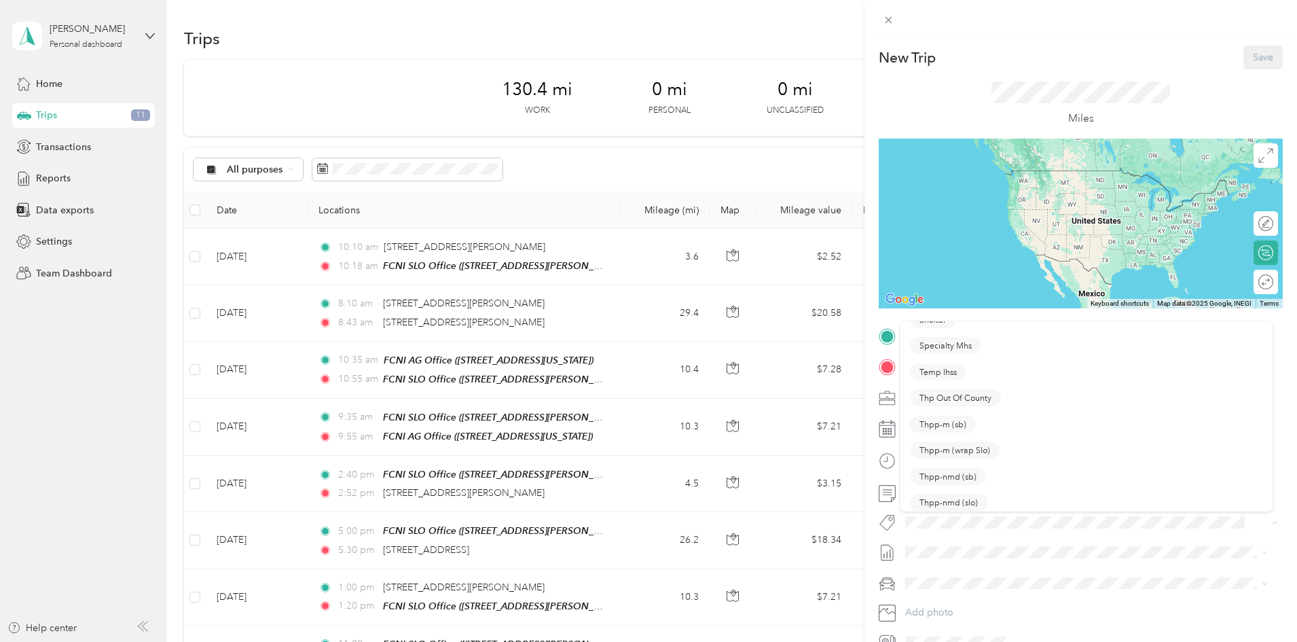
scroll to position [340, 0]
click at [887, 20] on icon at bounding box center [889, 20] width 12 height 12
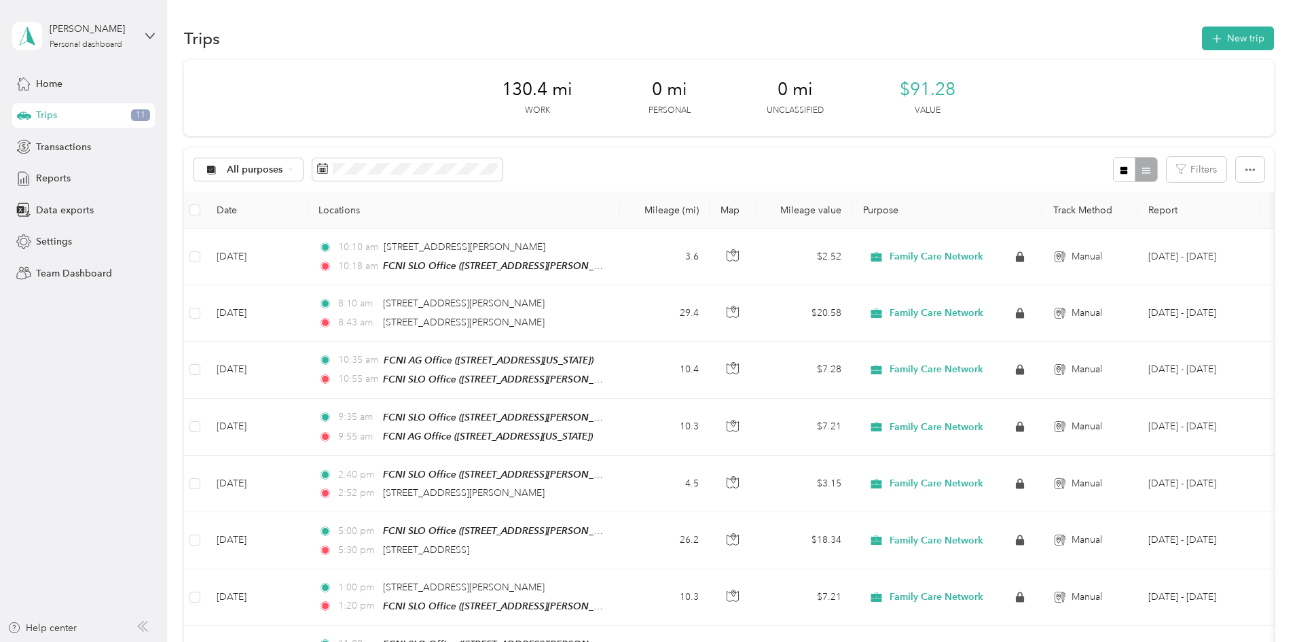
drag, startPoint x: 147, startPoint y: 34, endPoint x: 141, endPoint y: 39, distance: 7.2
click at [148, 34] on icon at bounding box center [150, 36] width 10 height 10
click at [78, 111] on div "Team dashboard" at bounding box center [60, 112] width 73 height 14
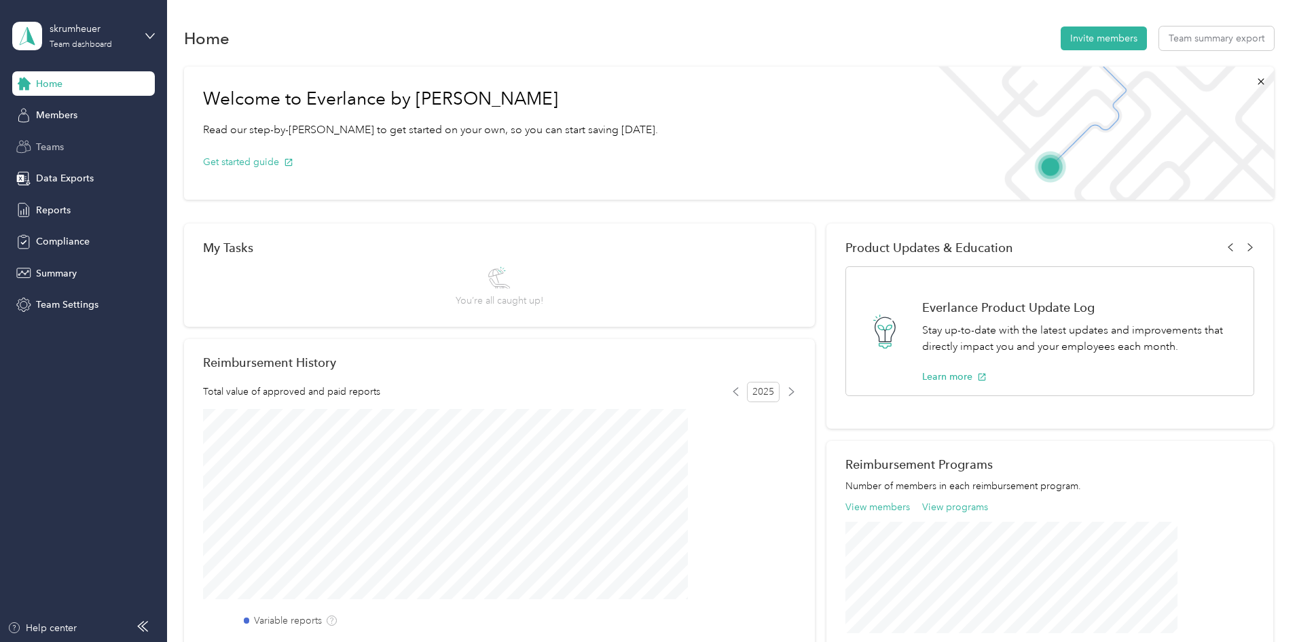
click at [62, 140] on span "Teams" at bounding box center [50, 147] width 28 height 14
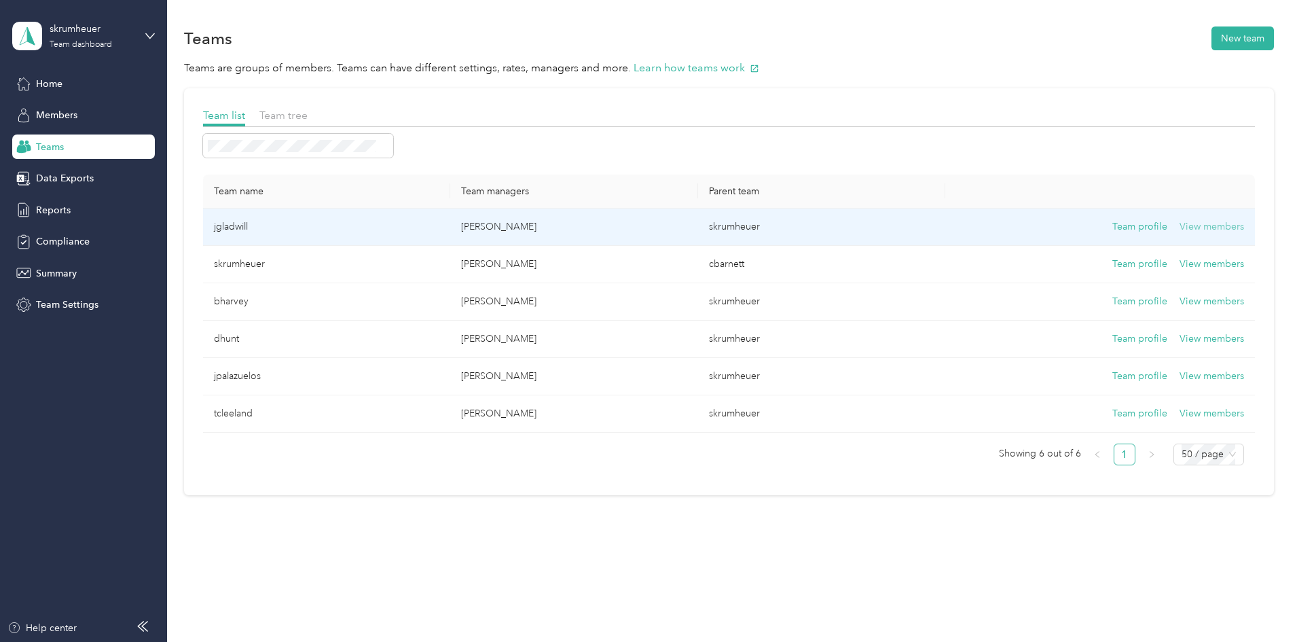
click at [1179, 227] on button "View members" at bounding box center [1211, 226] width 65 height 15
